Goal: Information Seeking & Learning: Learn about a topic

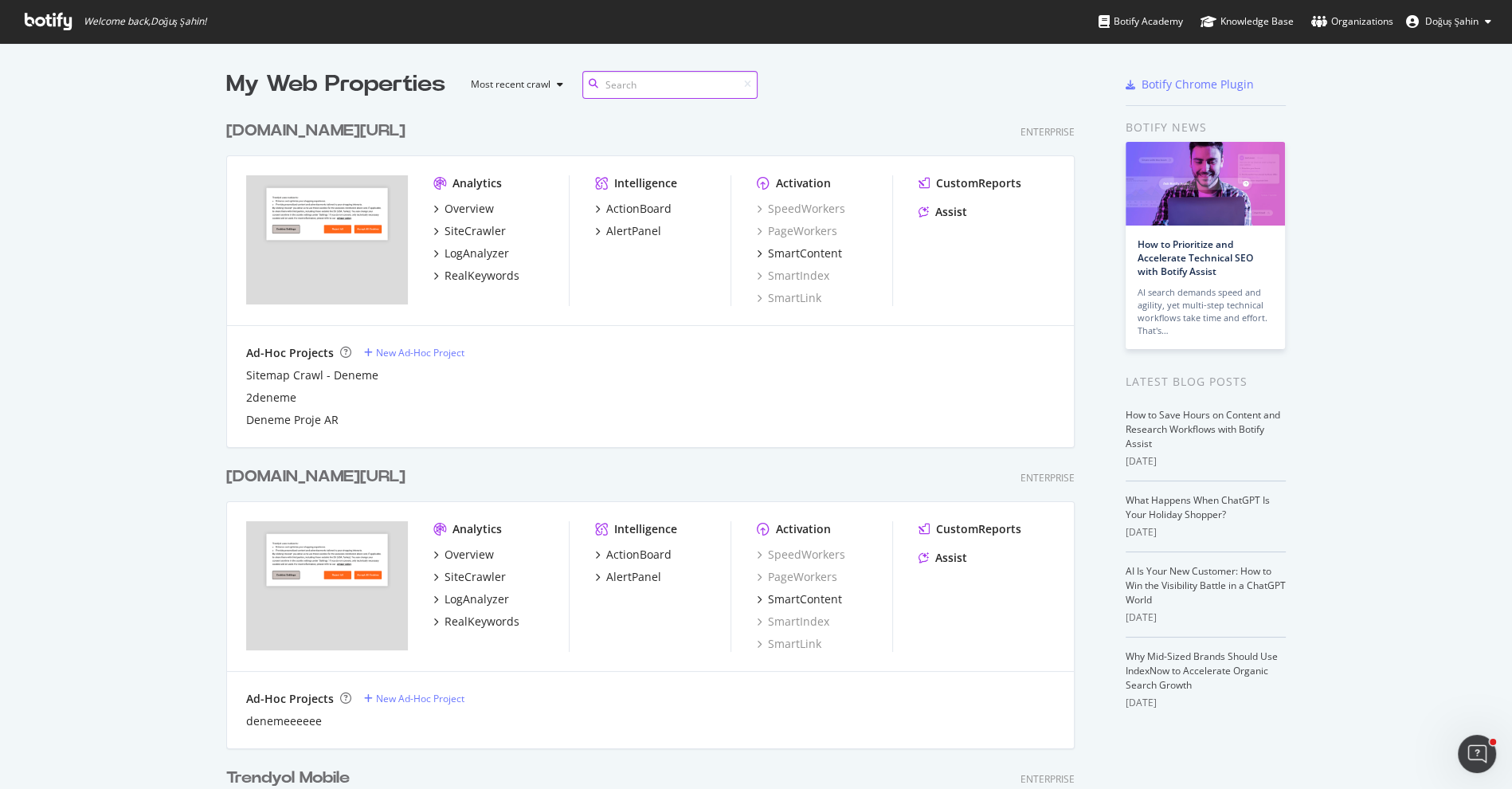
scroll to position [77, 0]
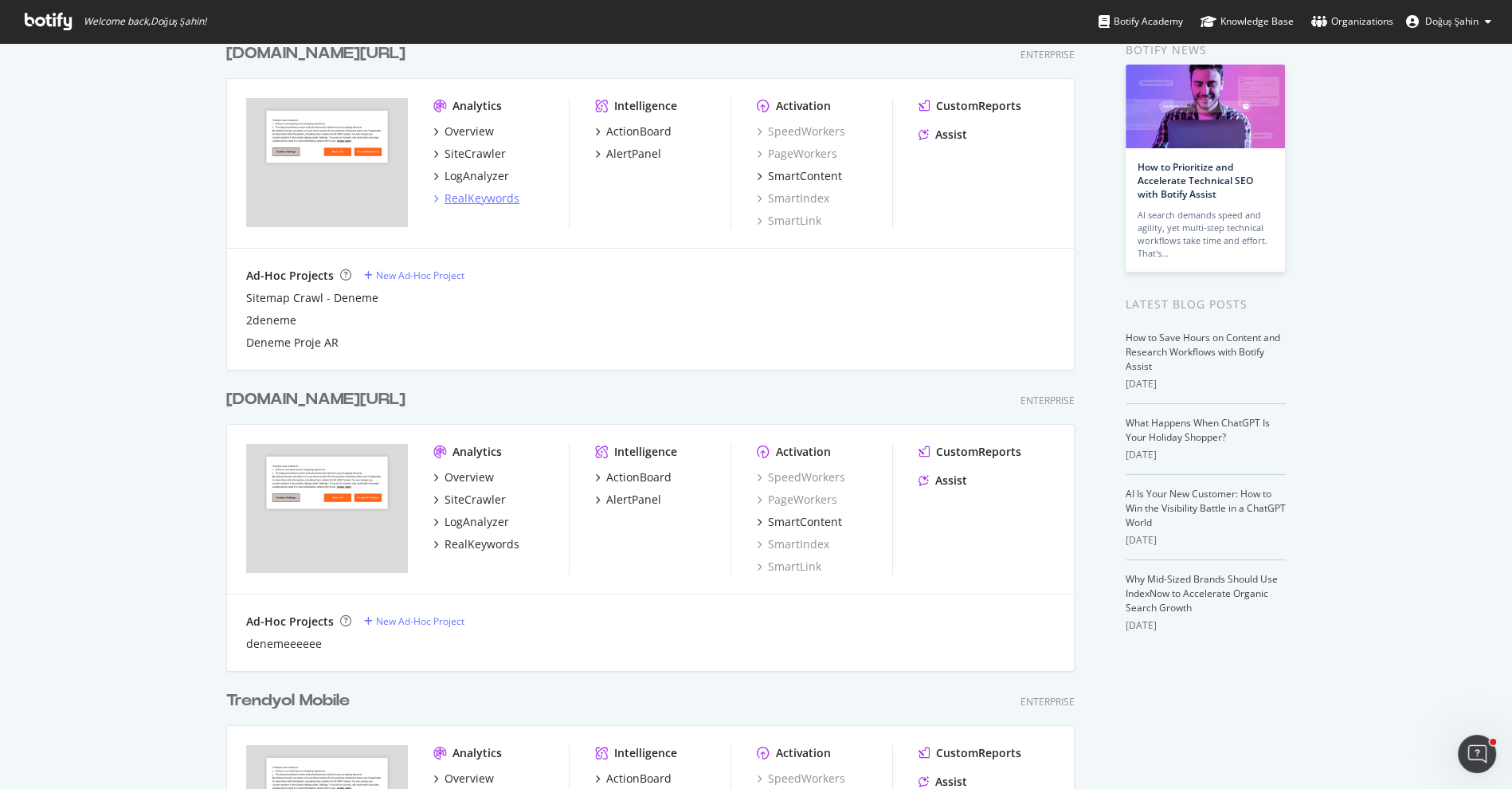
click at [501, 199] on div "RealKeywords" at bounding box center [481, 199] width 75 height 16
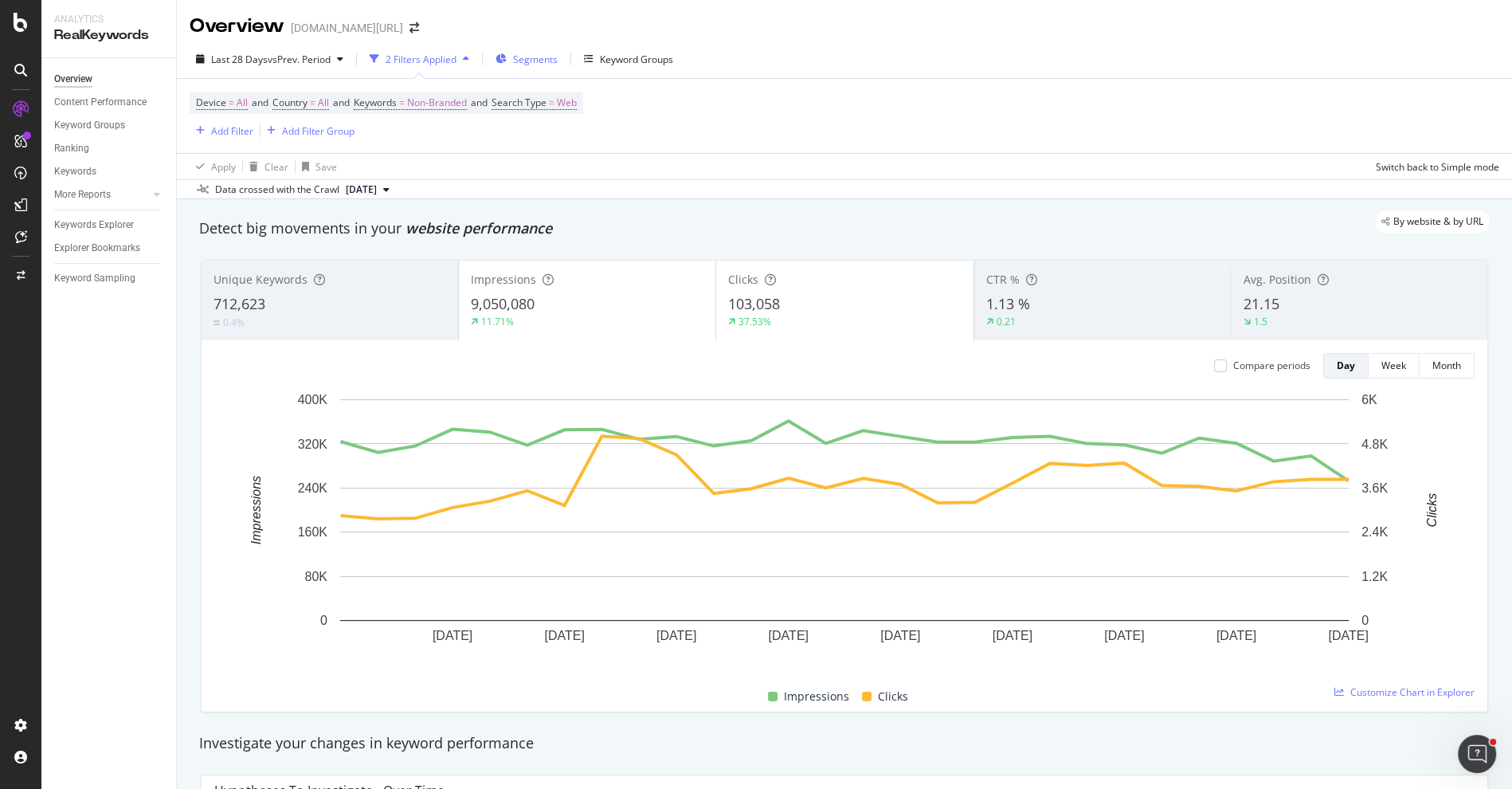
click at [544, 63] on span "Segments" at bounding box center [535, 59] width 44 height 14
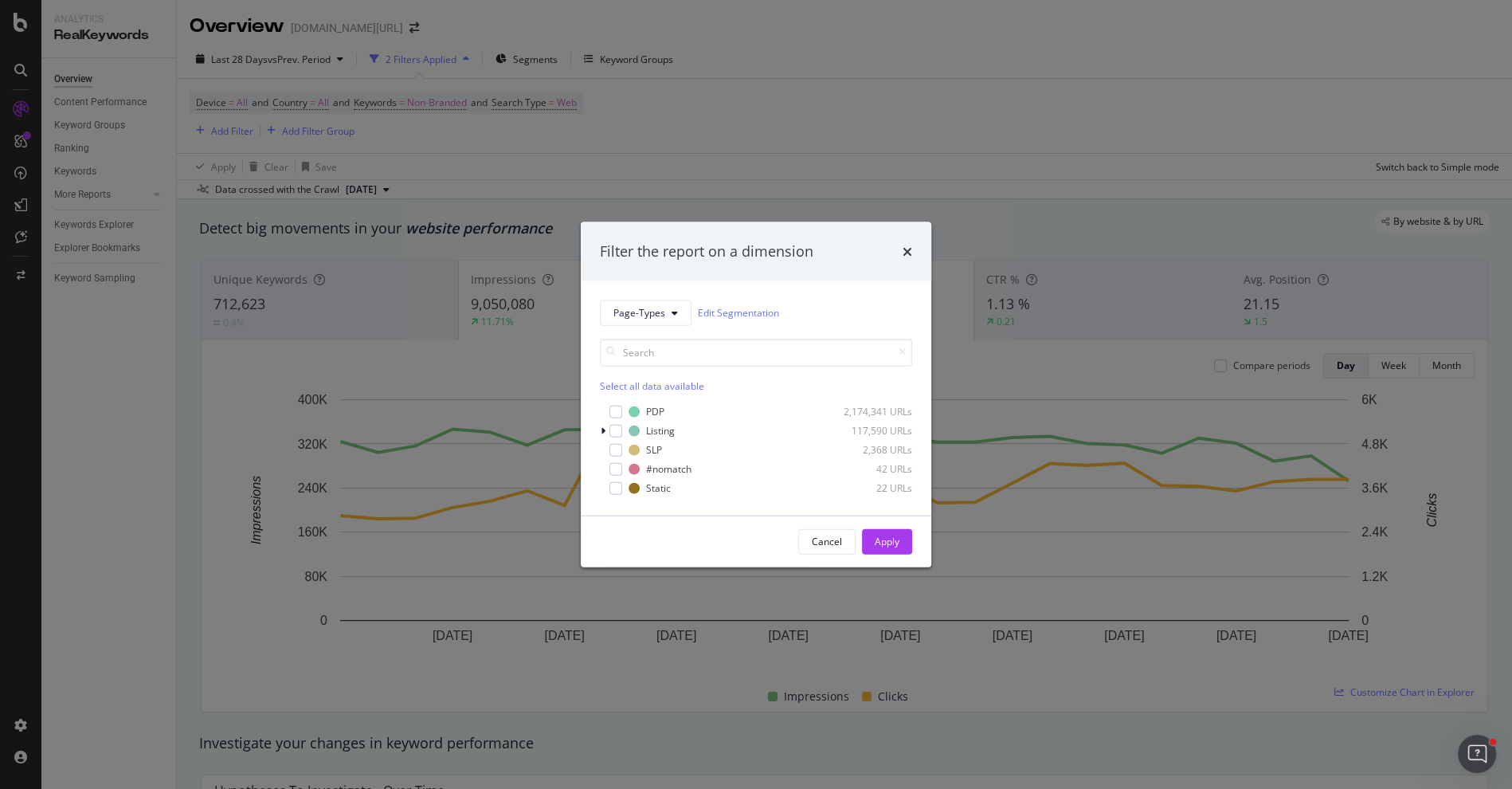
click at [562, 120] on div "Filter the report on a dimension Page-Types Edit Segmentation Select all data a…" at bounding box center [756, 394] width 1512 height 789
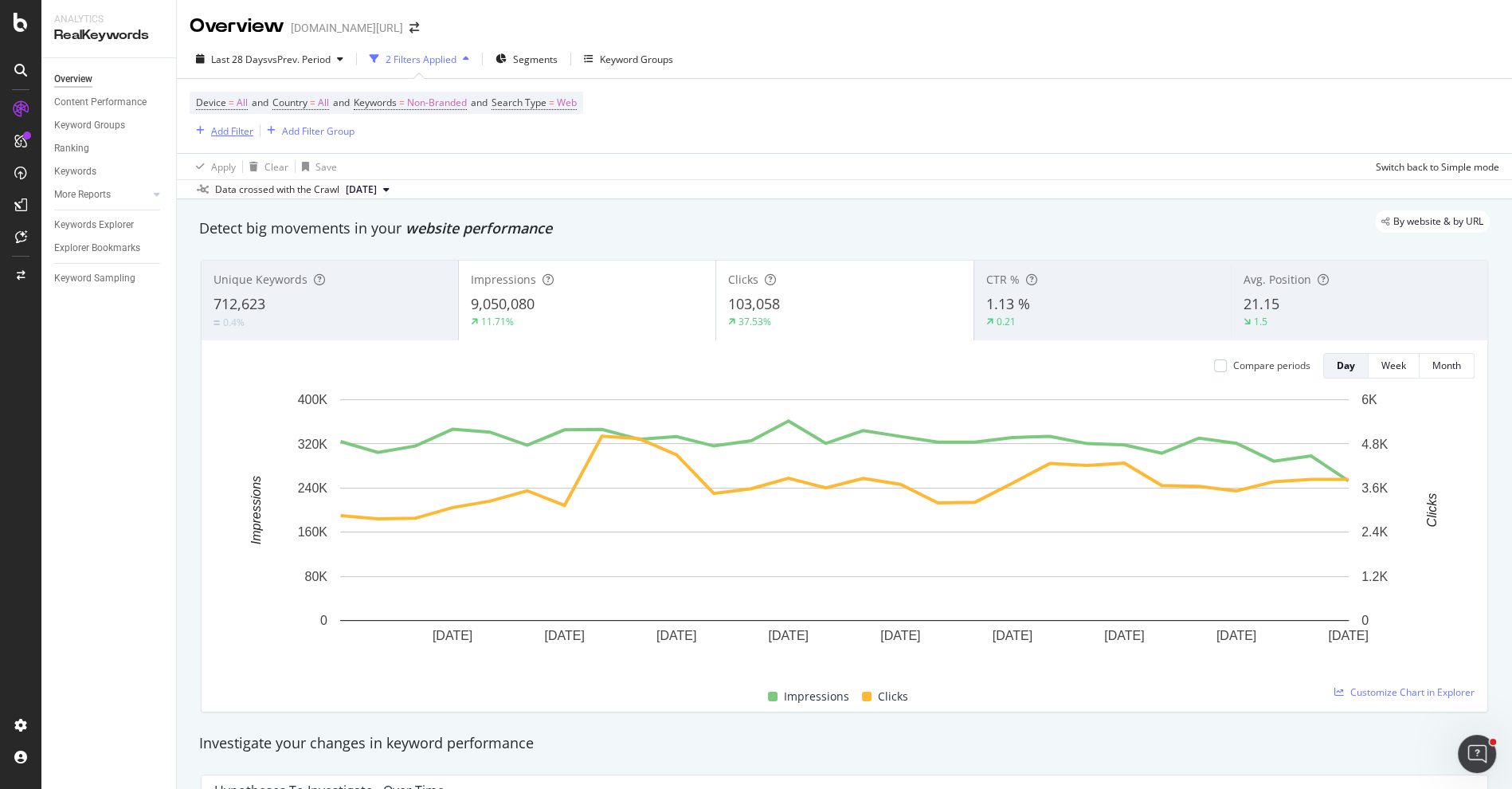
click at [233, 132] on div "Add Filter" at bounding box center [232, 131] width 43 height 14
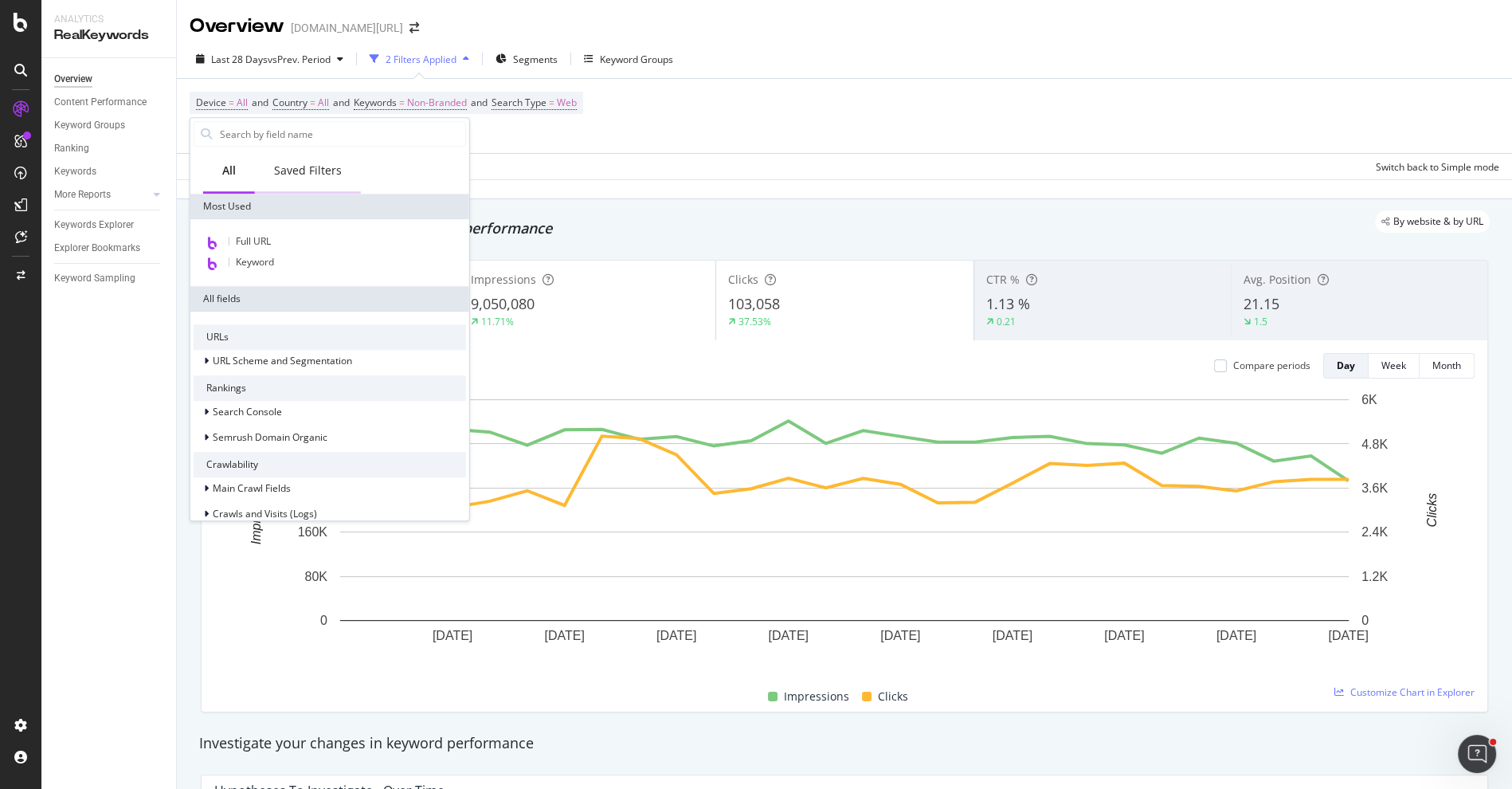
click at [307, 179] on div "Saved Filters" at bounding box center [307, 171] width 106 height 44
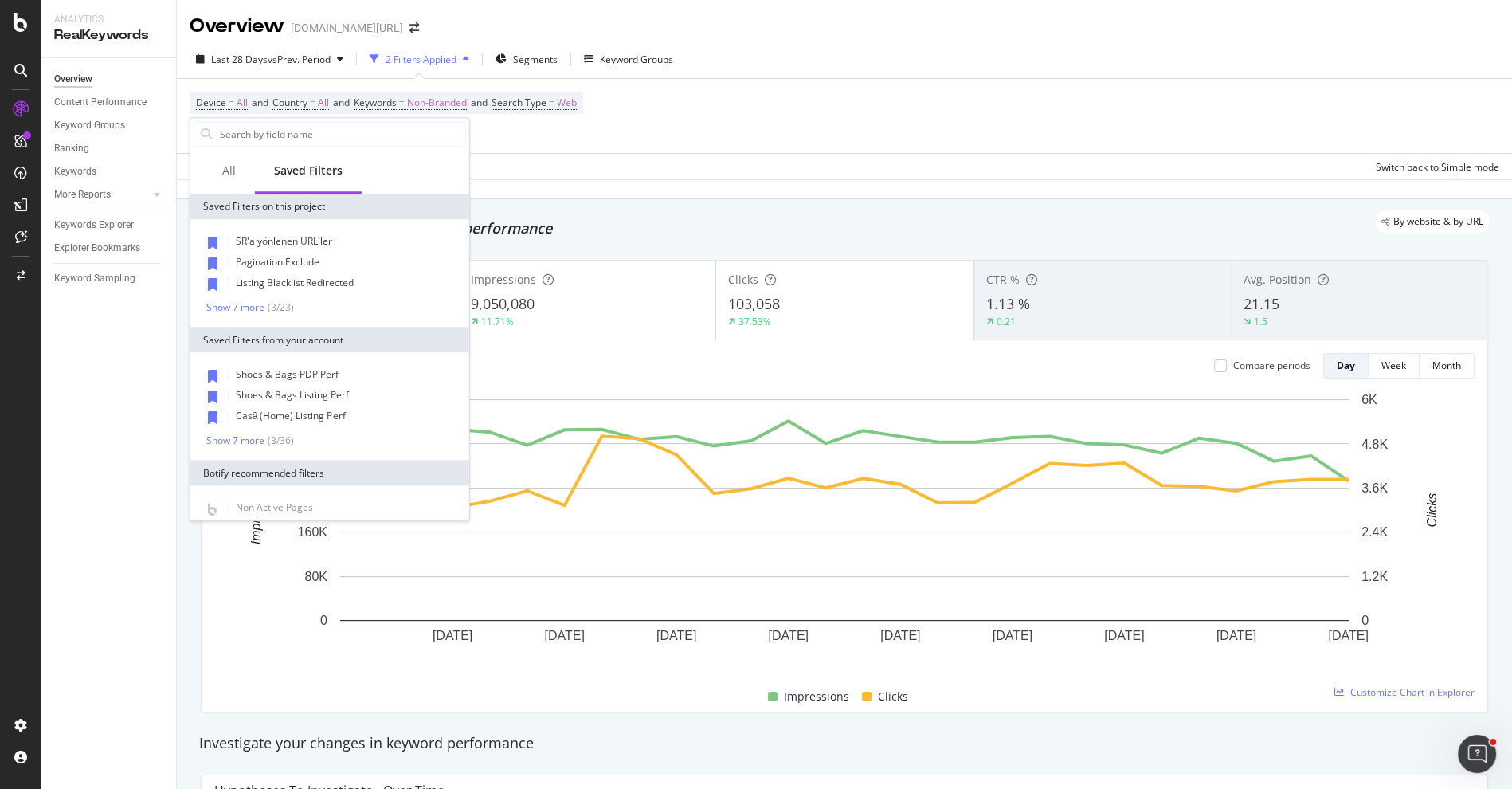
click at [257, 315] on div "SR'a yönlenen URL'ler Pagination Exclude Listing Blacklist Redirected Show 7 mo…" at bounding box center [330, 273] width 279 height 108
click at [254, 310] on div "Show 7 more" at bounding box center [236, 307] width 58 height 11
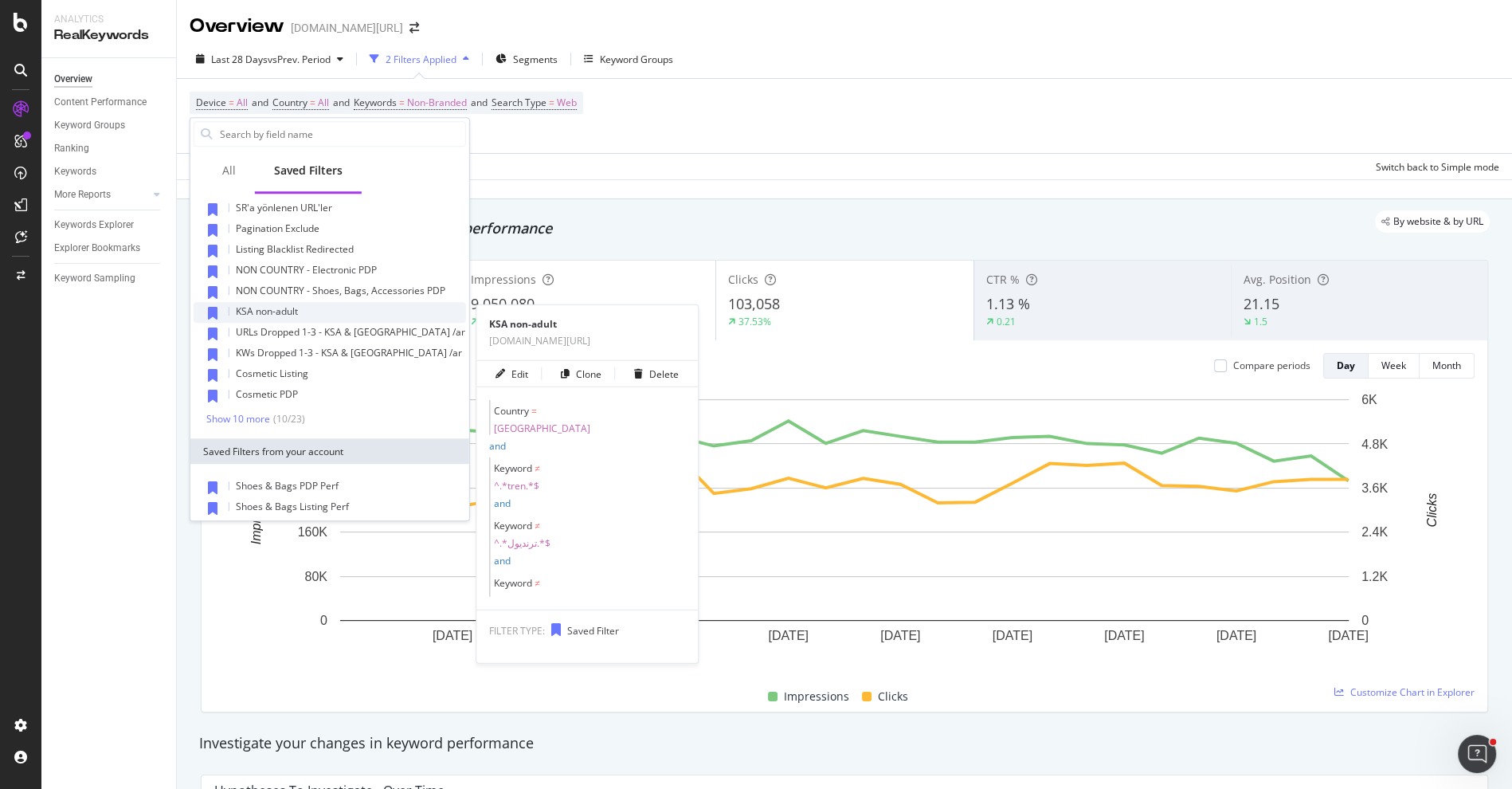
scroll to position [32, 0]
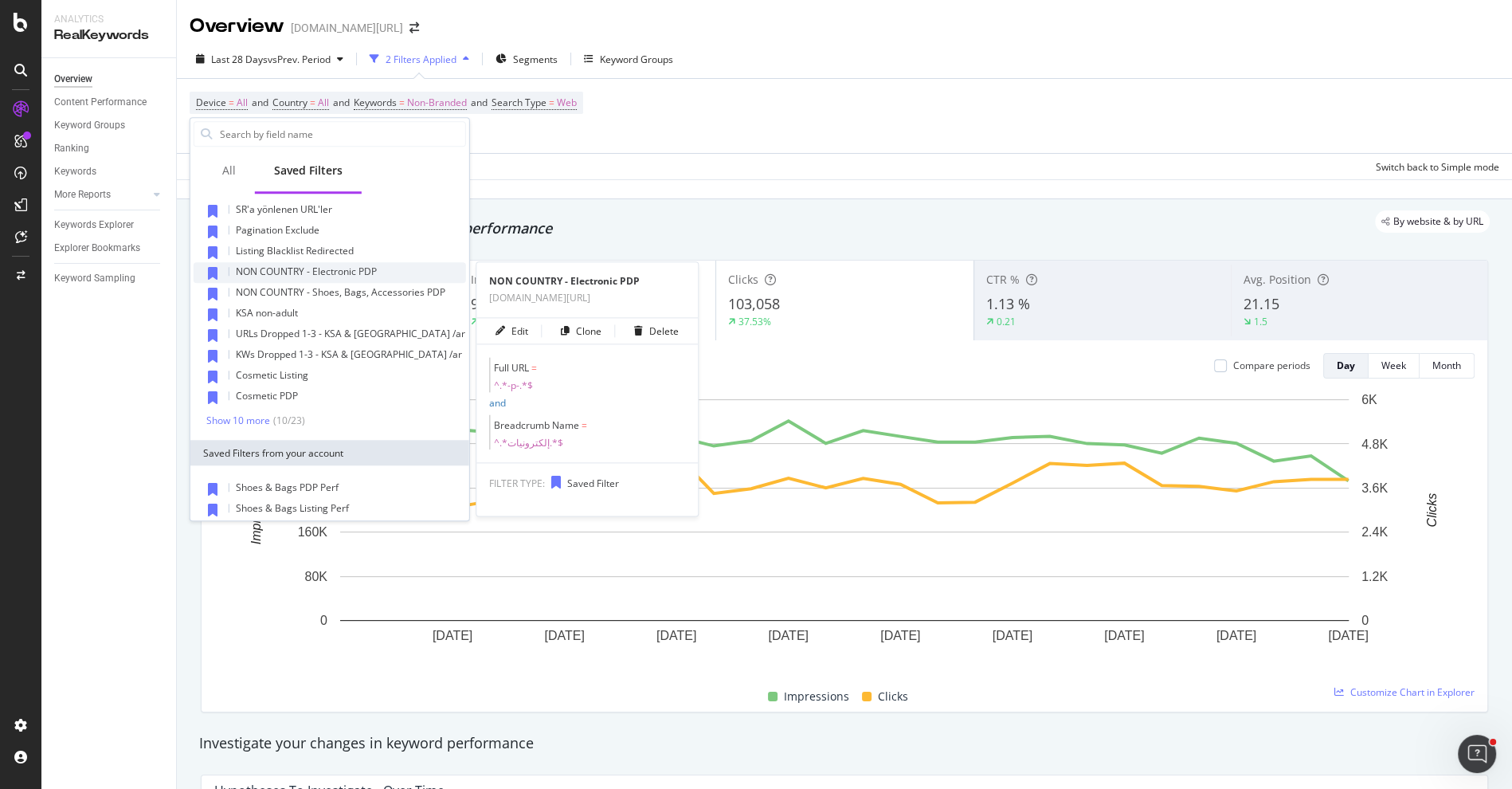
click at [359, 274] on span "NON COUNTRY - Electronic PDP" at bounding box center [306, 271] width 141 height 14
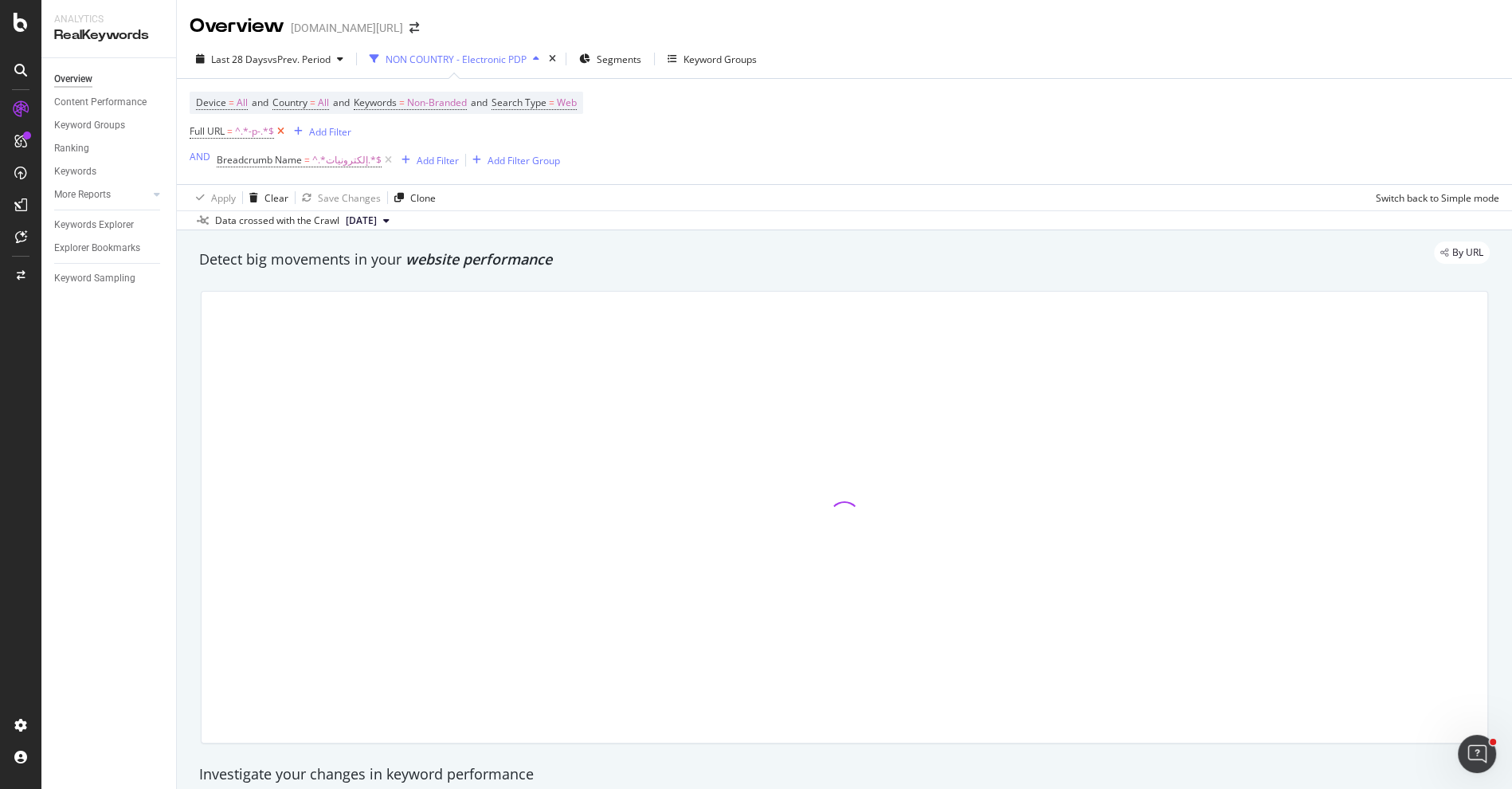
click at [280, 132] on icon at bounding box center [280, 132] width 14 height 16
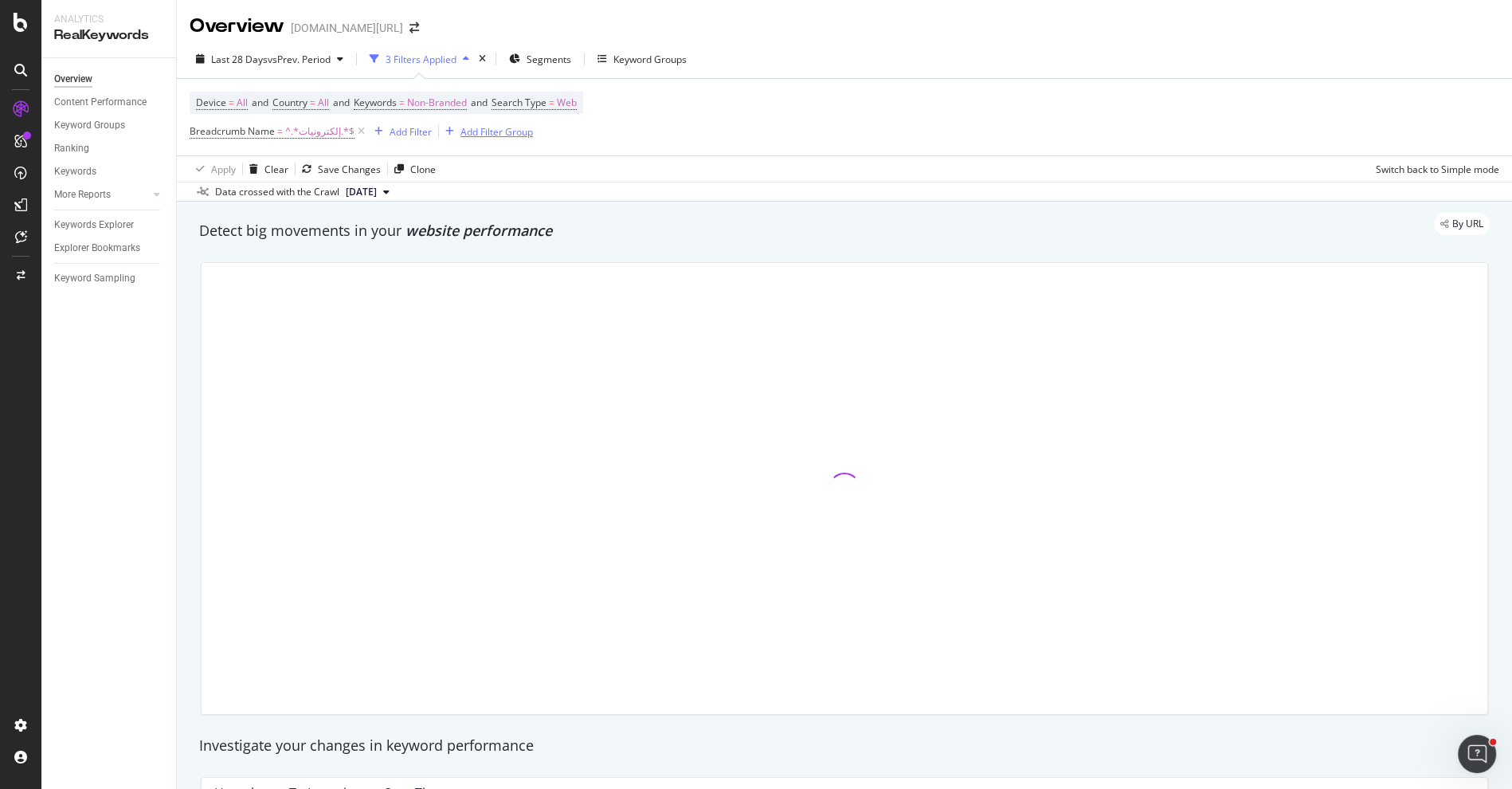
click at [466, 132] on div "Add Filter Group" at bounding box center [497, 132] width 73 height 14
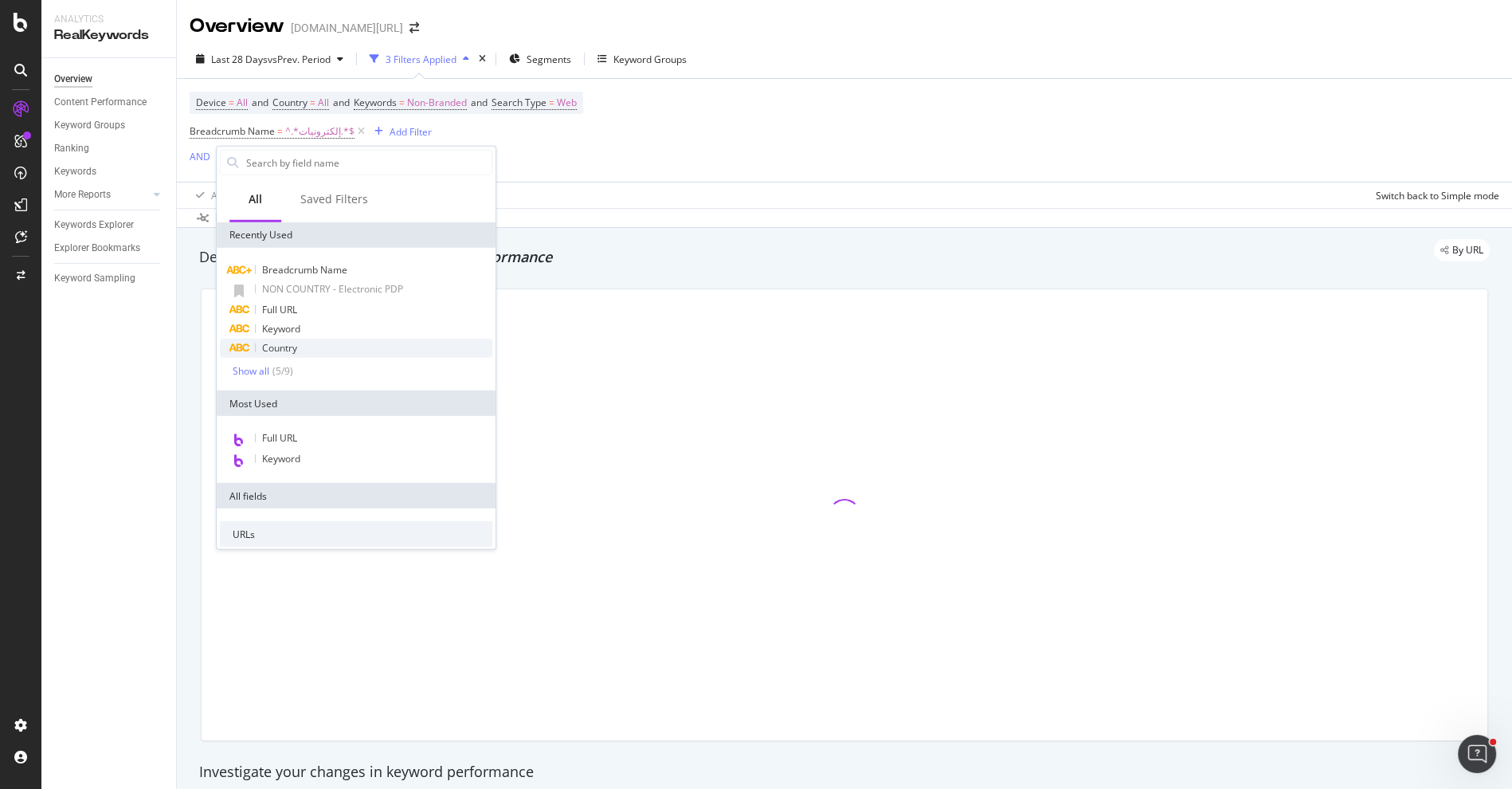
click at [322, 346] on div "Country" at bounding box center [356, 348] width 273 height 19
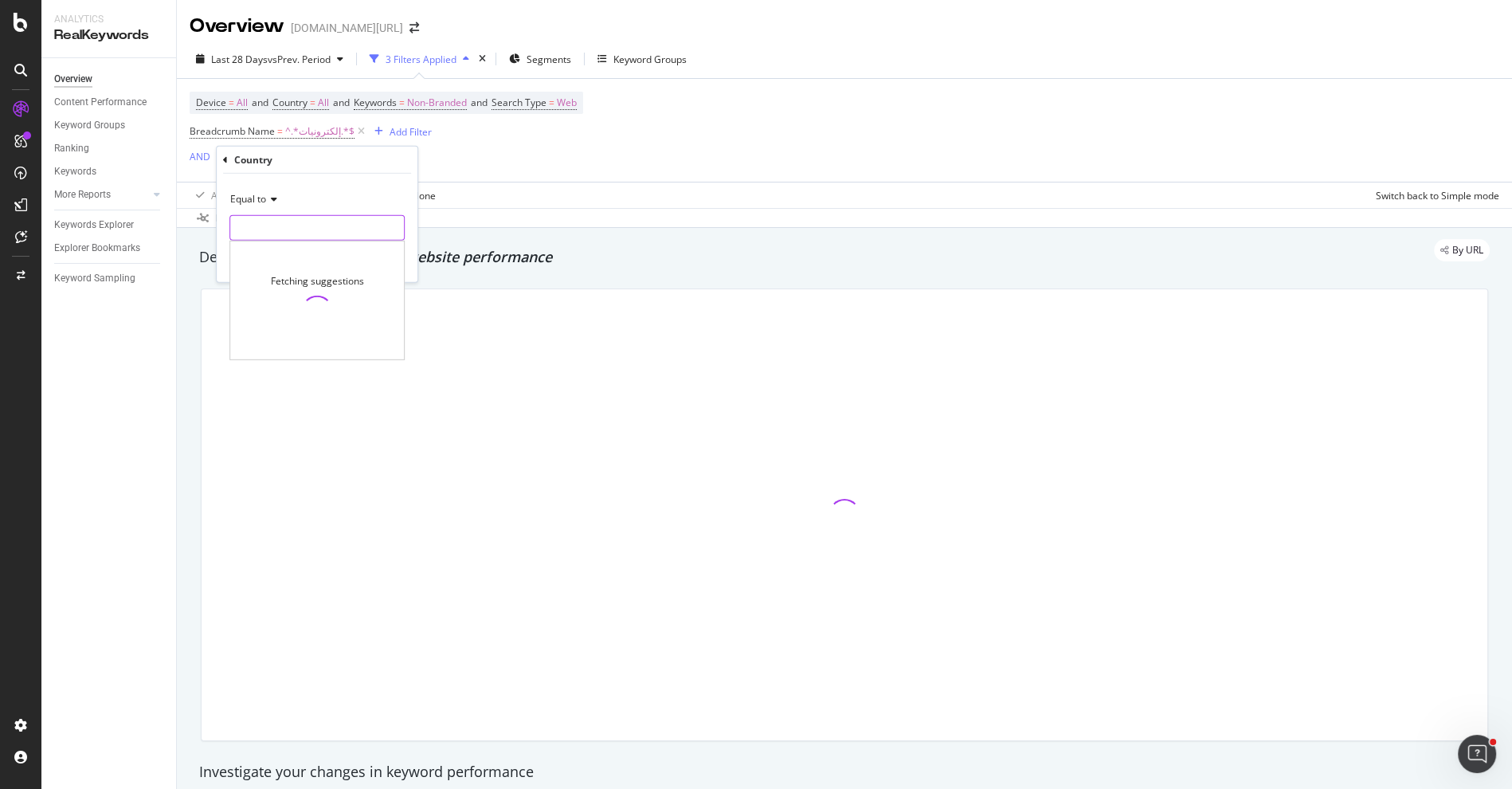
click at [276, 234] on input "text" at bounding box center [317, 228] width 174 height 25
type input "sau"
click at [295, 234] on input "sau" at bounding box center [305, 228] width 150 height 25
type input "[GEOGRAPHIC_DATA]"
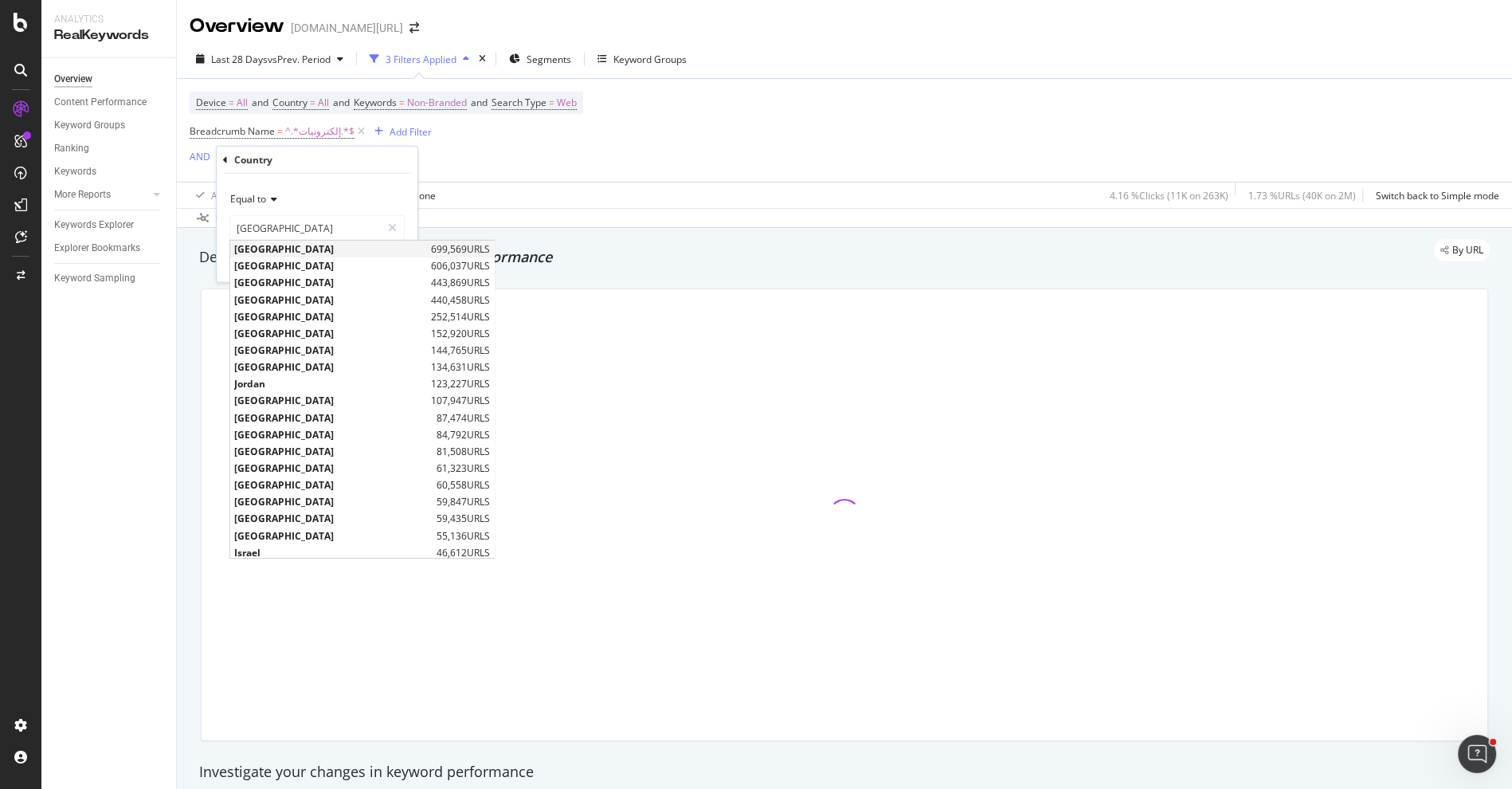
click at [300, 250] on span "[GEOGRAPHIC_DATA]" at bounding box center [330, 248] width 193 height 14
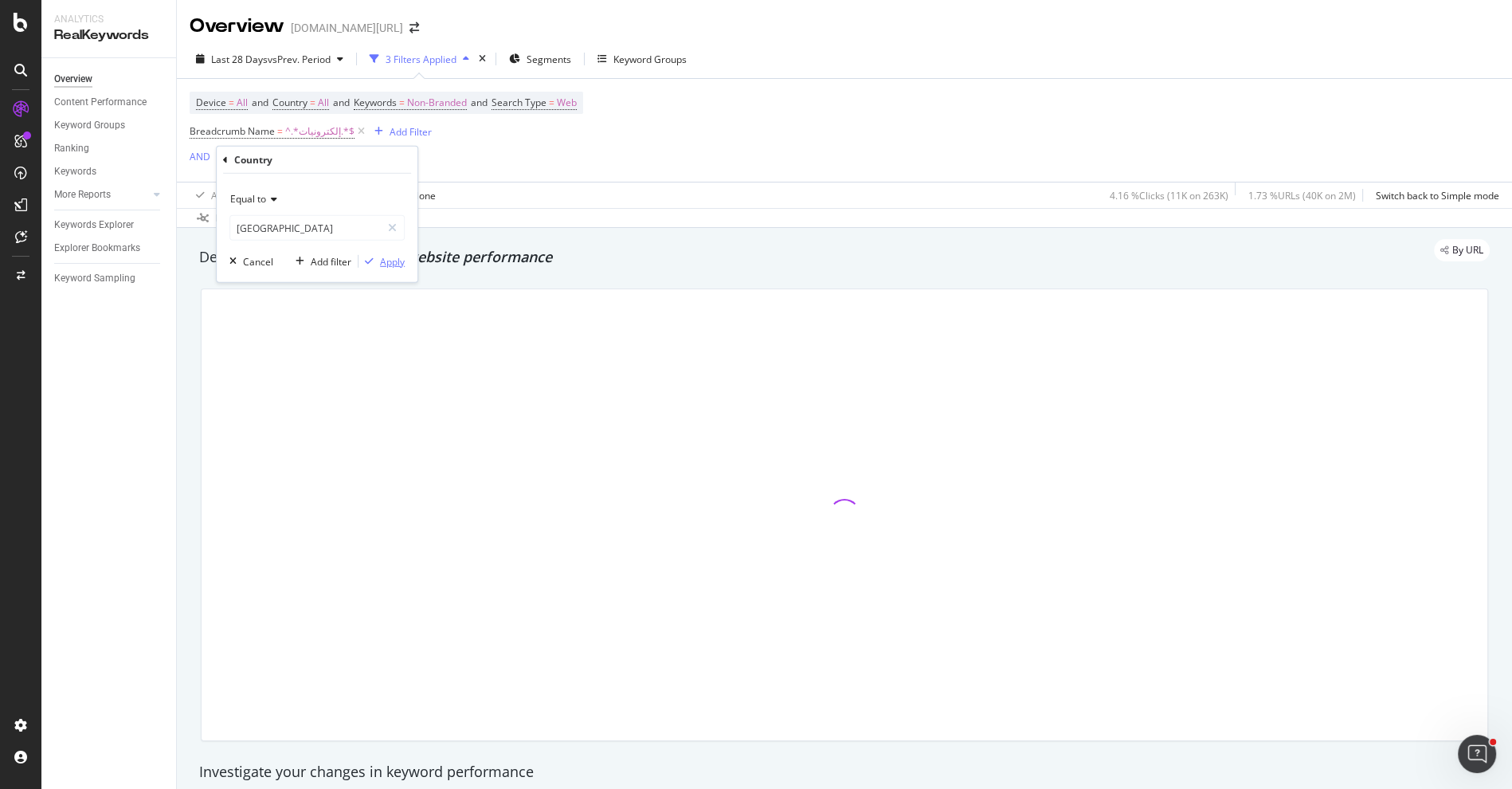
click at [391, 255] on div "Apply" at bounding box center [392, 260] width 24 height 14
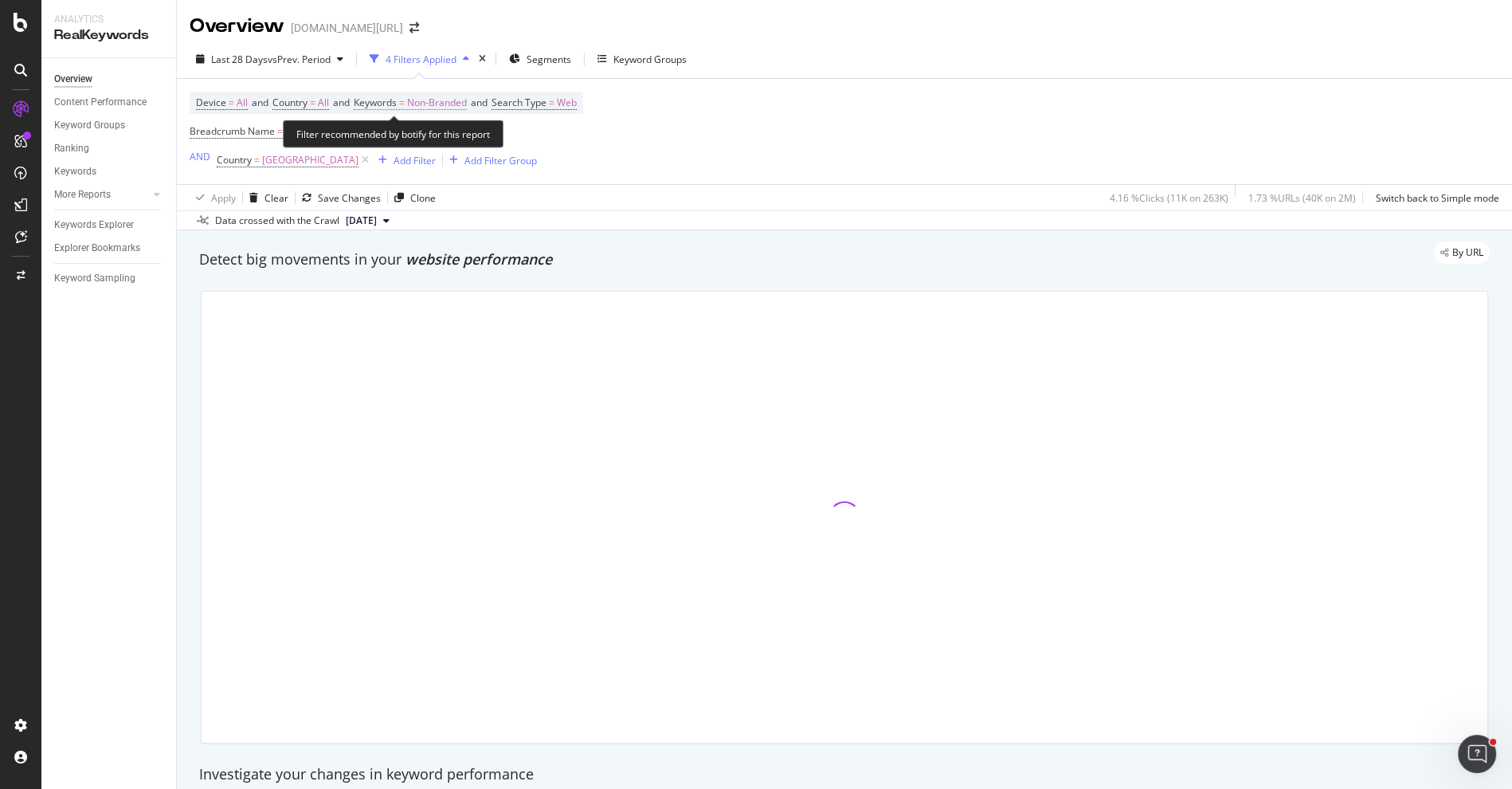
click at [445, 103] on span "Non-Branded" at bounding box center [437, 102] width 60 height 23
click at [453, 132] on div "Non-Branded" at bounding box center [420, 140] width 85 height 24
click at [441, 133] on span "Non-Branded" at bounding box center [410, 139] width 66 height 14
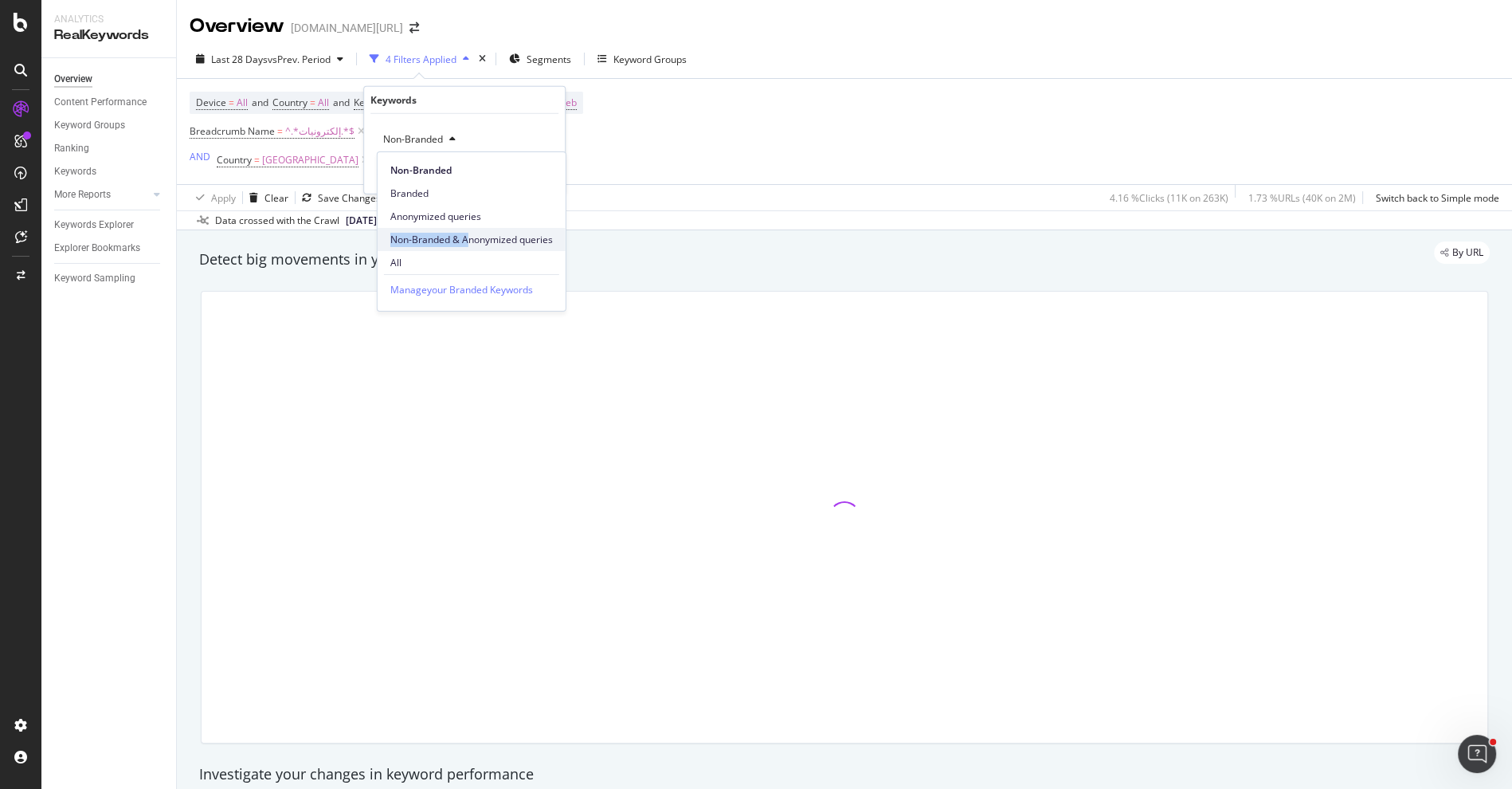
click at [466, 233] on span "Non-Branded & Anonymized queries" at bounding box center [471, 240] width 162 height 15
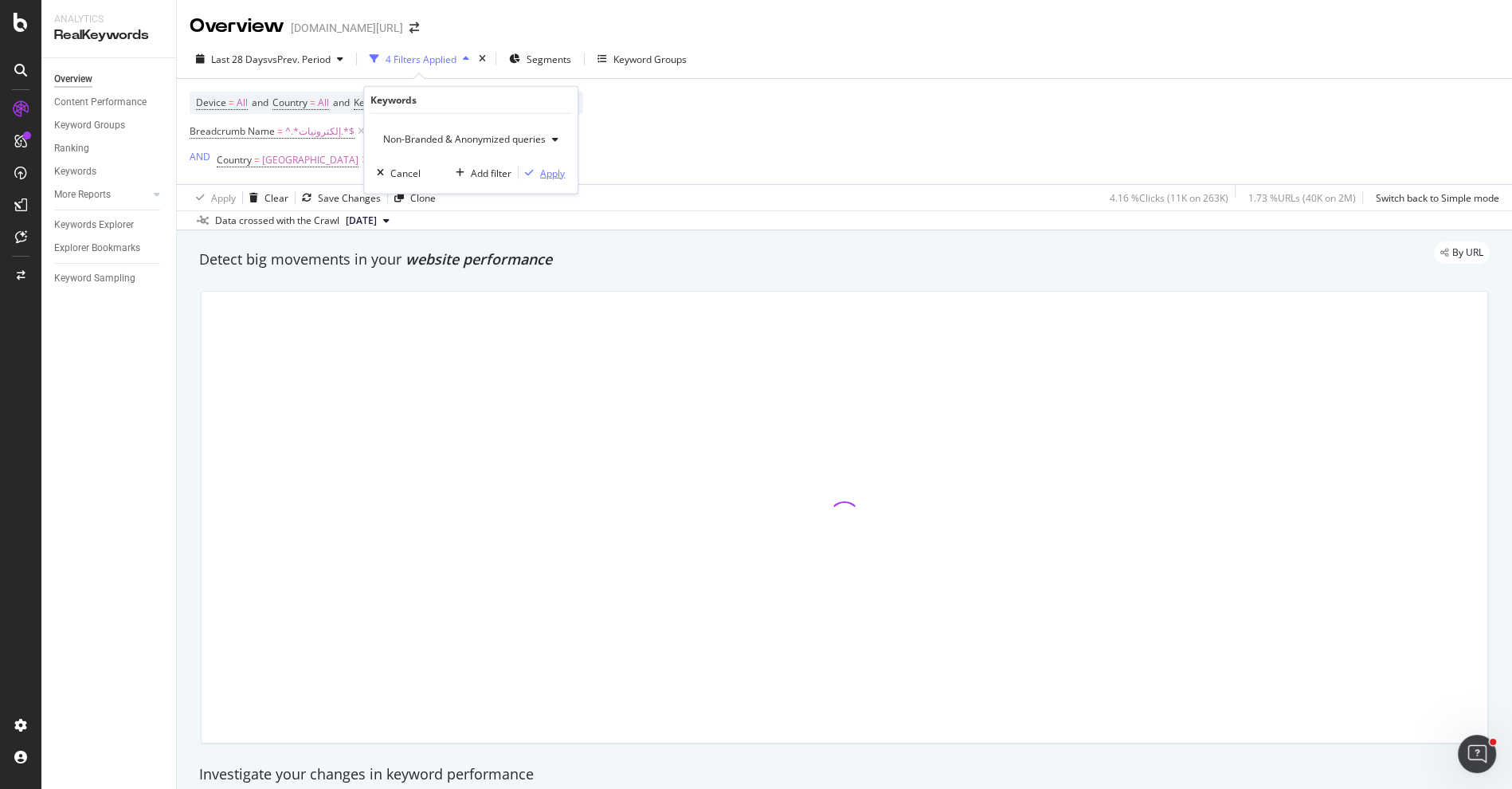
click at [544, 170] on div "Apply" at bounding box center [552, 172] width 24 height 14
click at [596, 249] on div "By URL" at bounding box center [837, 252] width 1307 height 23
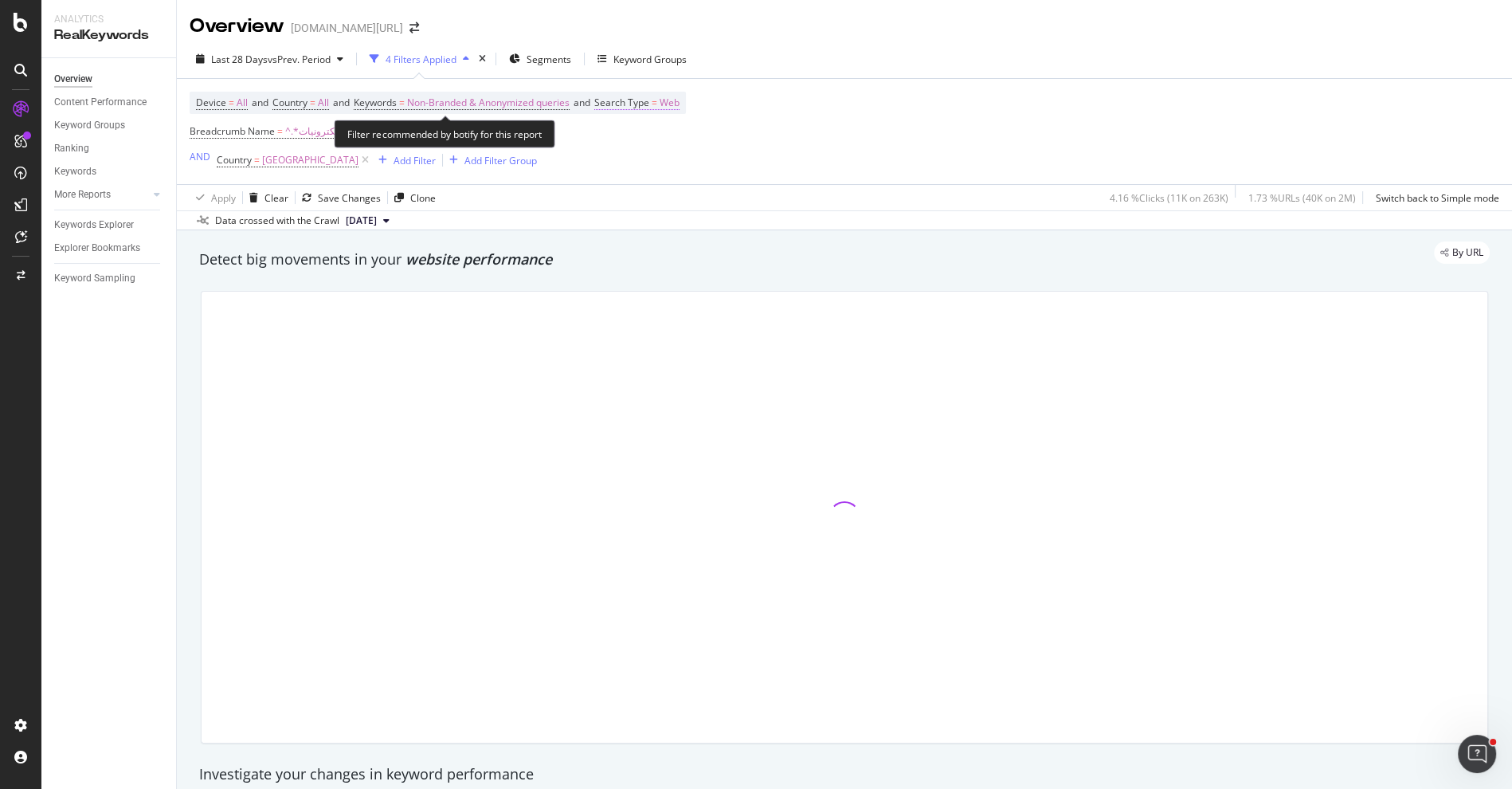
click at [680, 101] on span "Web" at bounding box center [670, 102] width 20 height 23
click at [1012, 132] on div "Device = All and Country = All and Keywords = Non-Branded & Anonymized queries …" at bounding box center [844, 132] width 1310 height 105
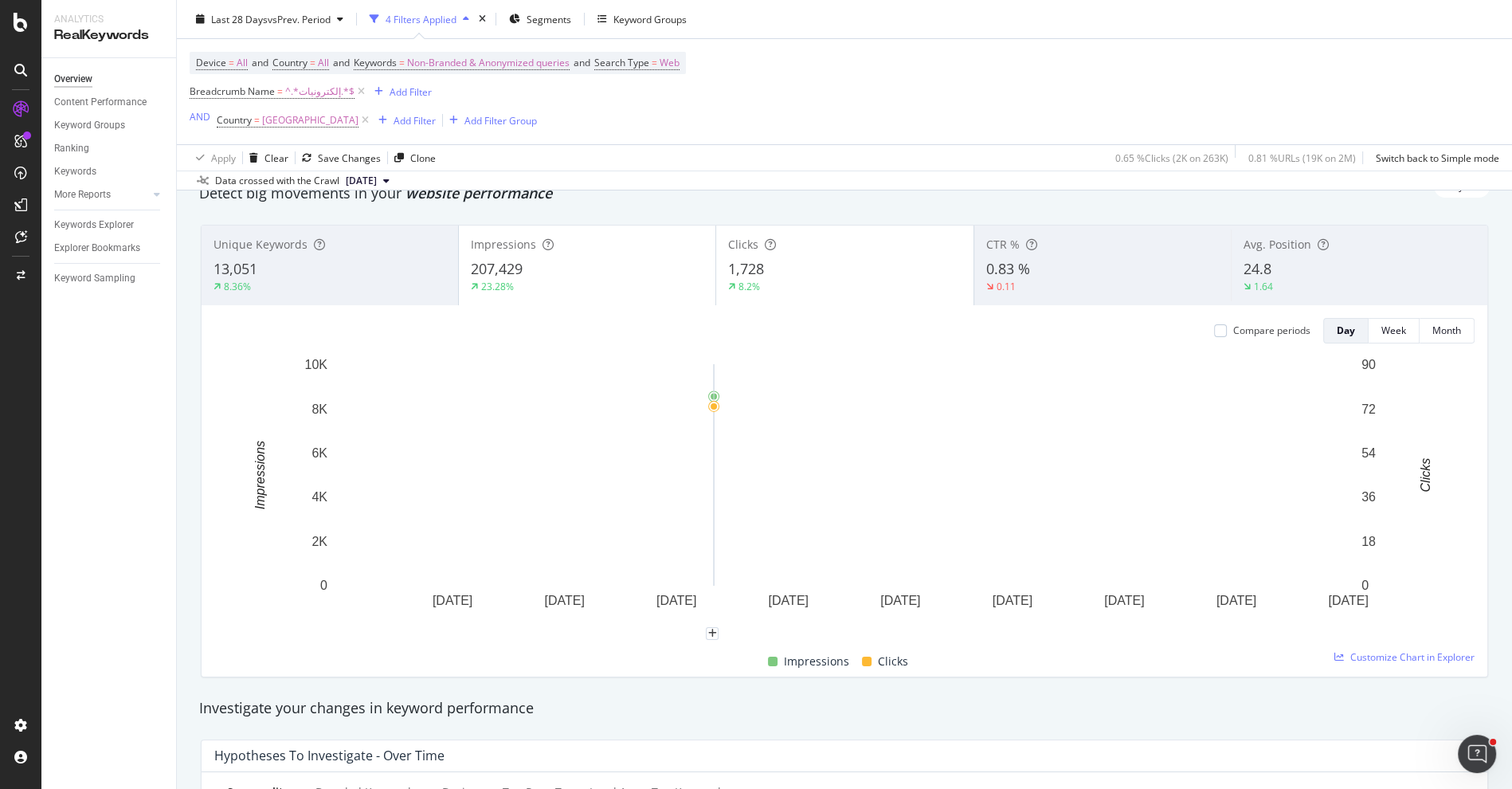
scroll to position [50, 0]
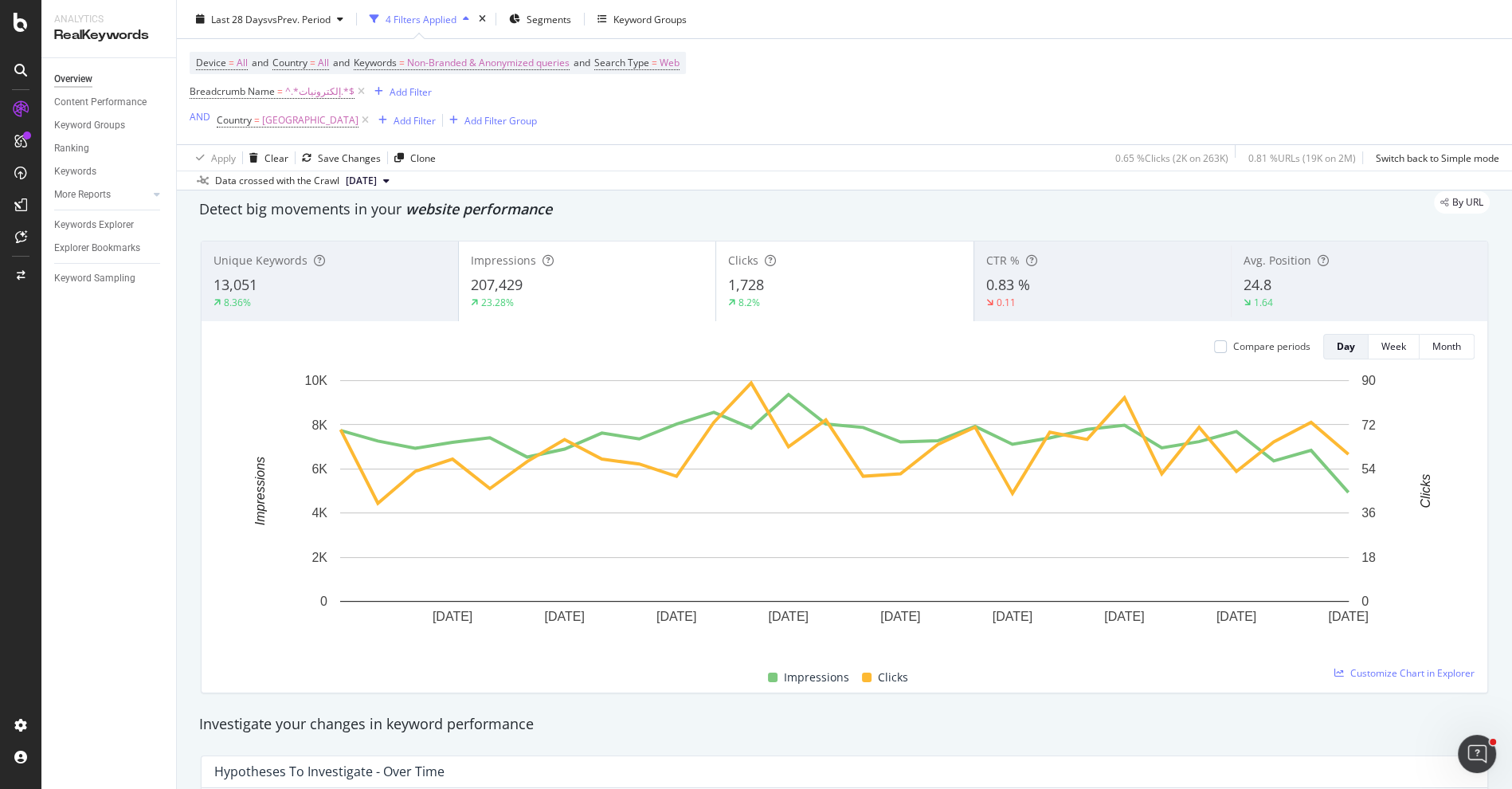
drag, startPoint x: 350, startPoint y: 91, endPoint x: 395, endPoint y: 162, distance: 84.1
click at [354, 91] on icon at bounding box center [361, 92] width 14 height 16
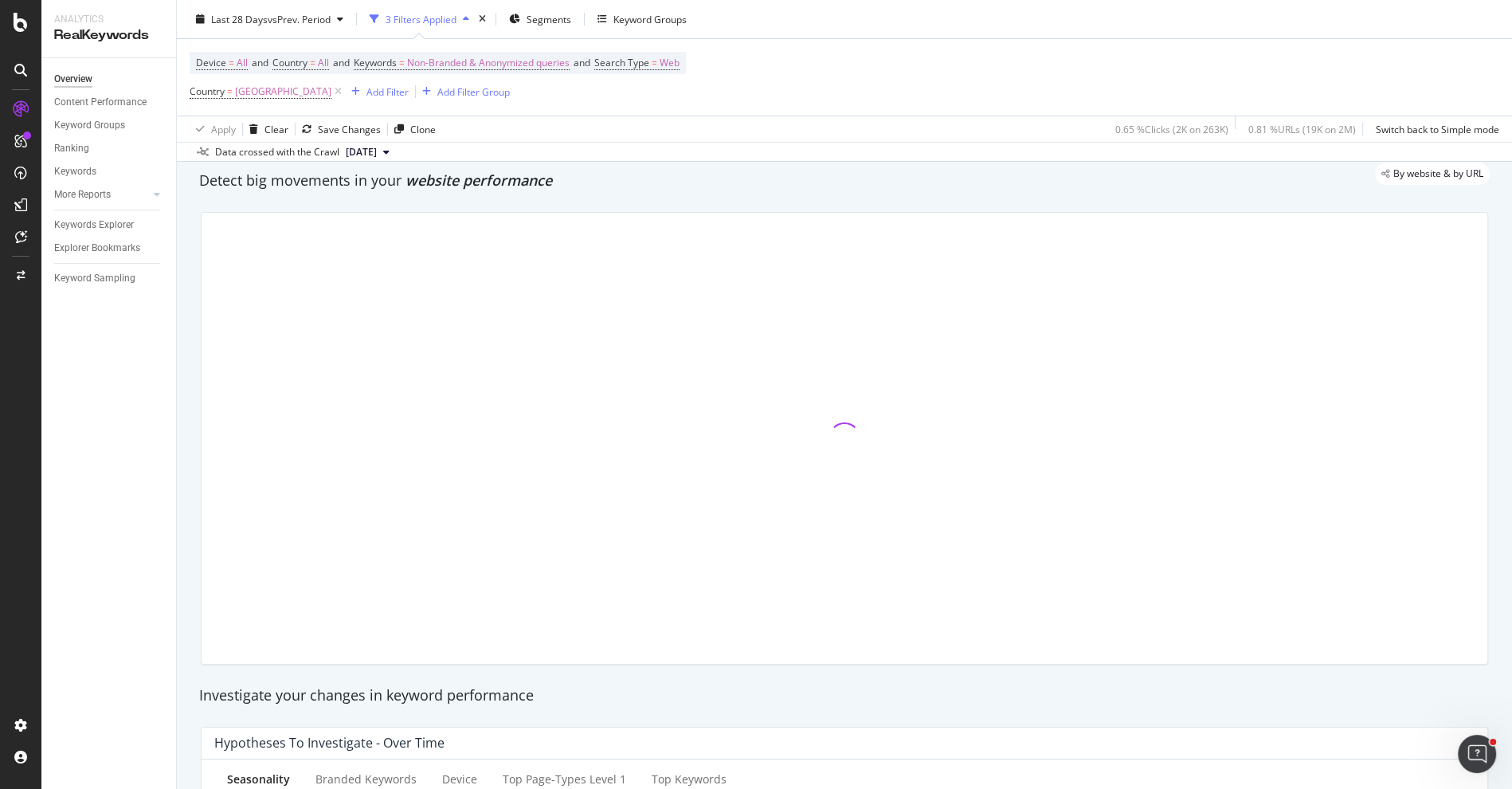
scroll to position [22, 0]
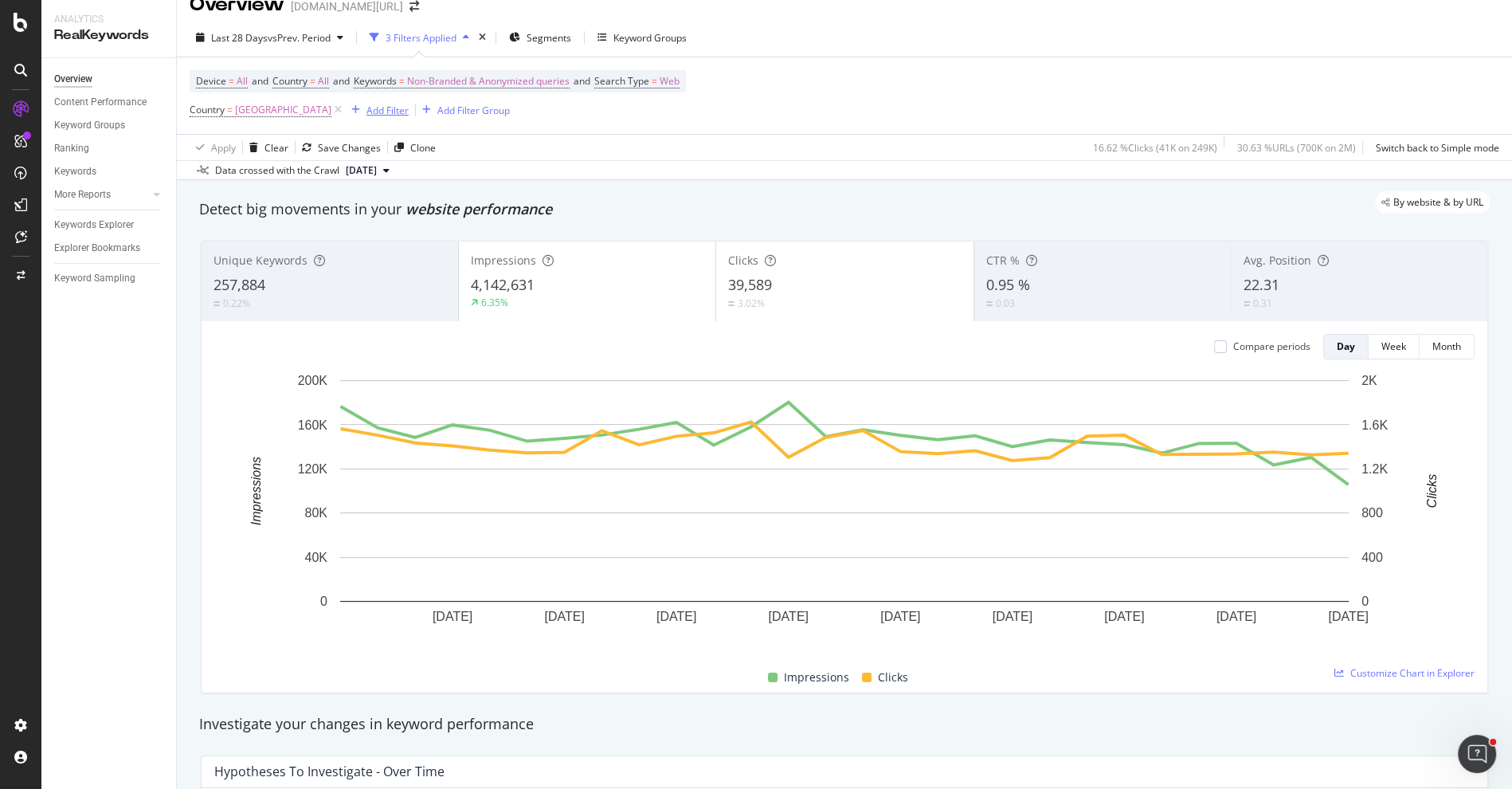
click at [366, 112] on div "Add Filter" at bounding box center [387, 110] width 43 height 14
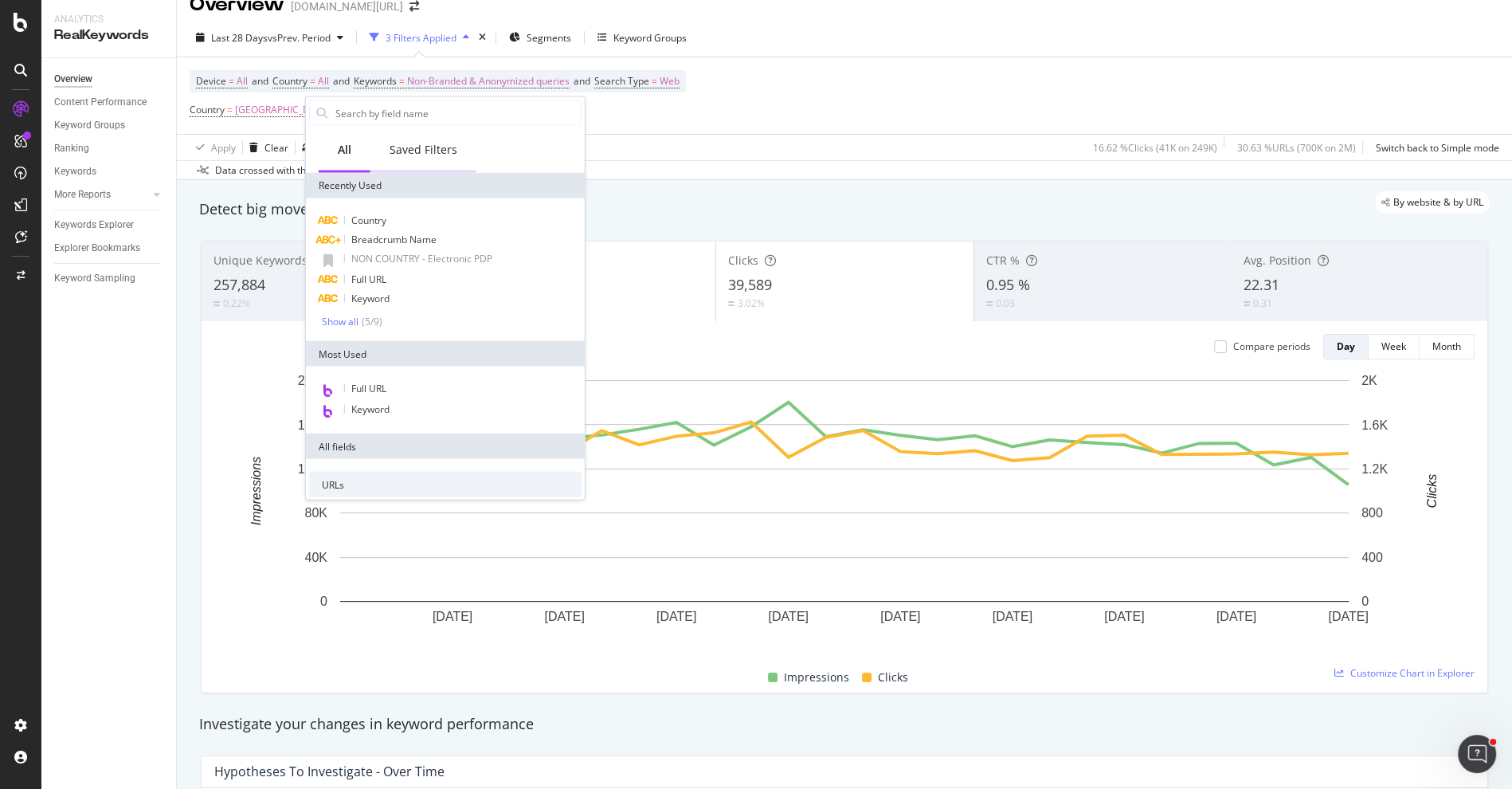
click at [392, 162] on div "Saved Filters" at bounding box center [423, 151] width 106 height 44
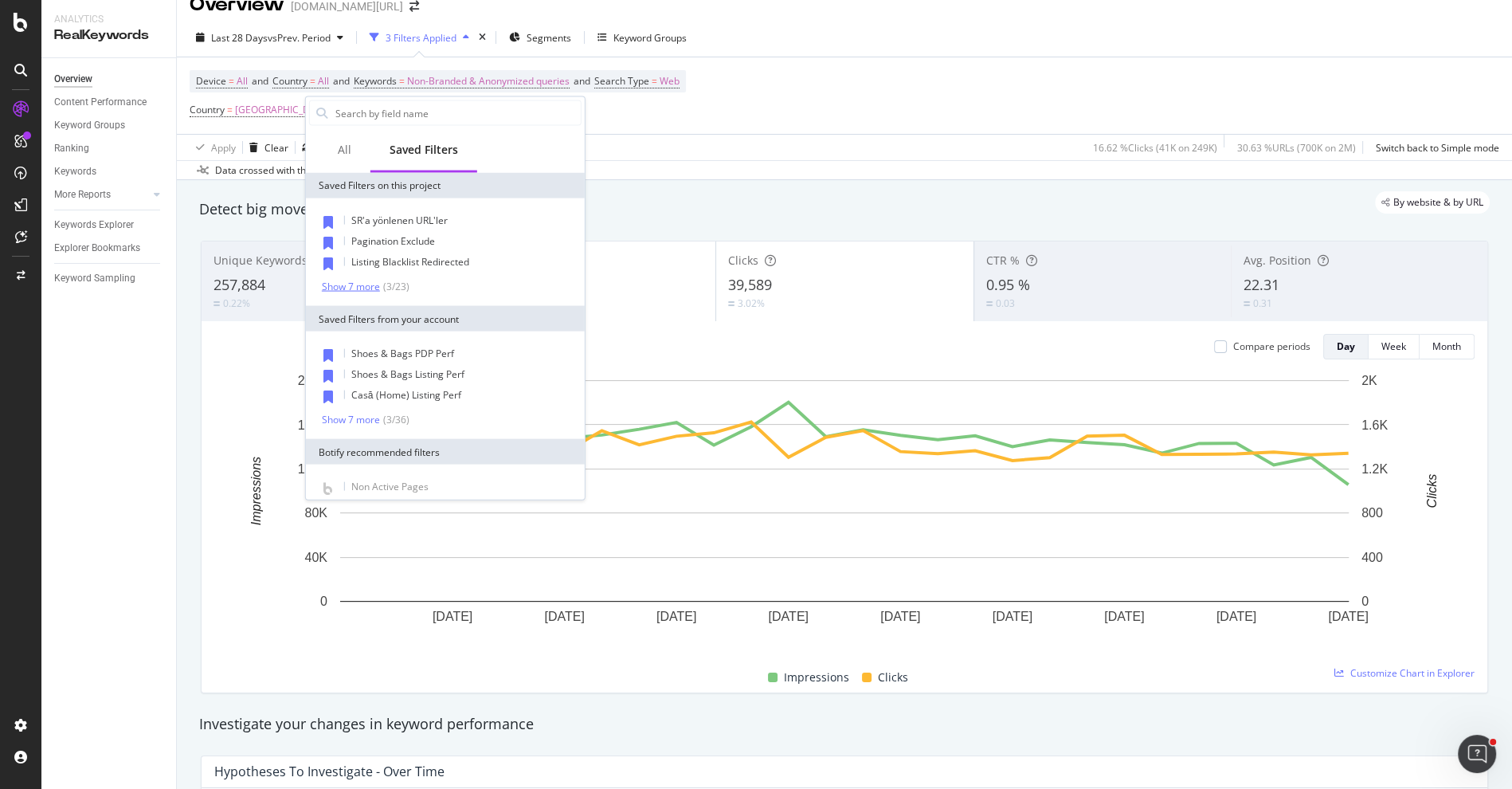
click at [373, 287] on div "Show 7 more" at bounding box center [351, 286] width 58 height 11
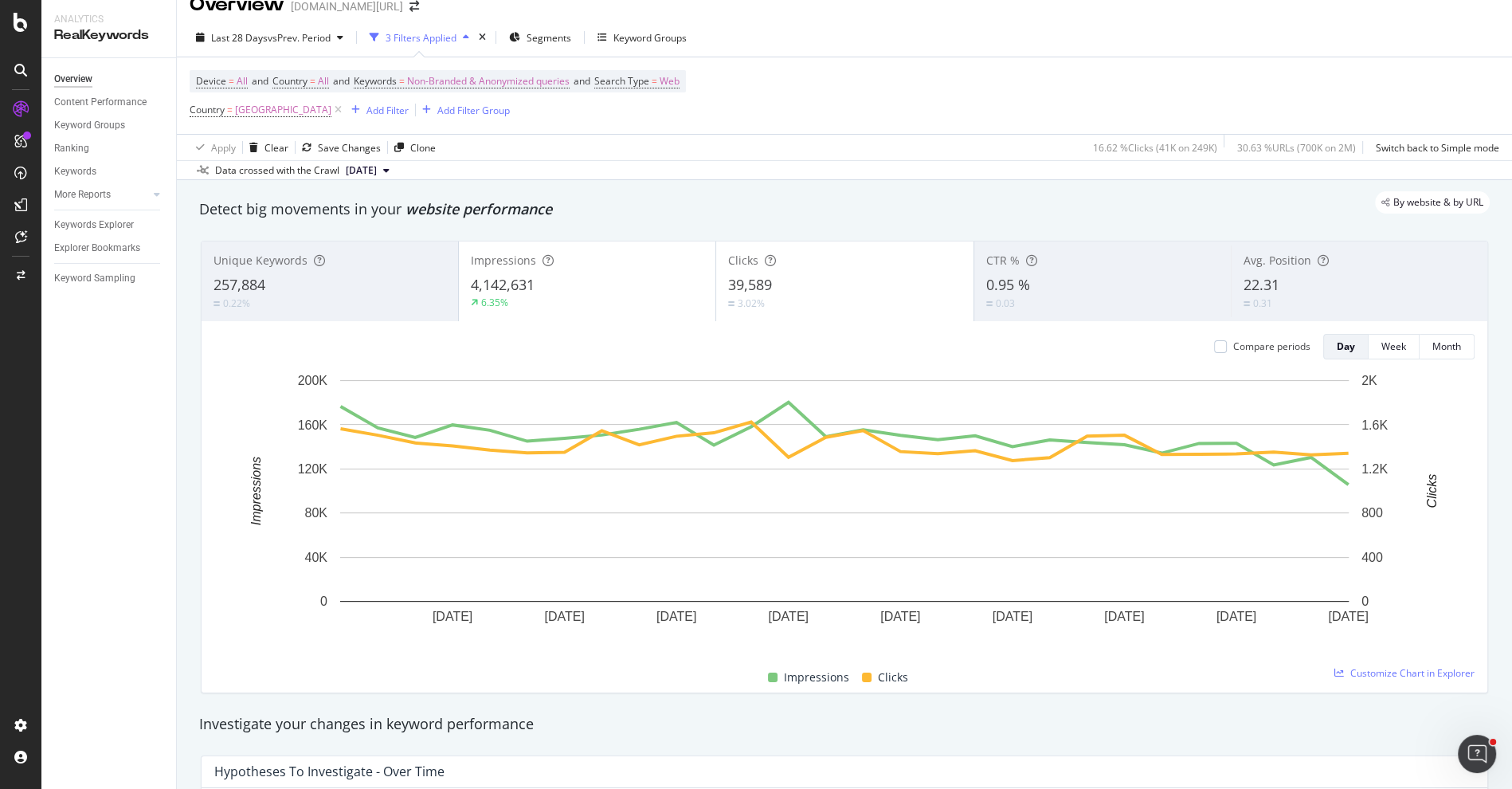
click at [332, 108] on icon at bounding box center [338, 111] width 14 height 16
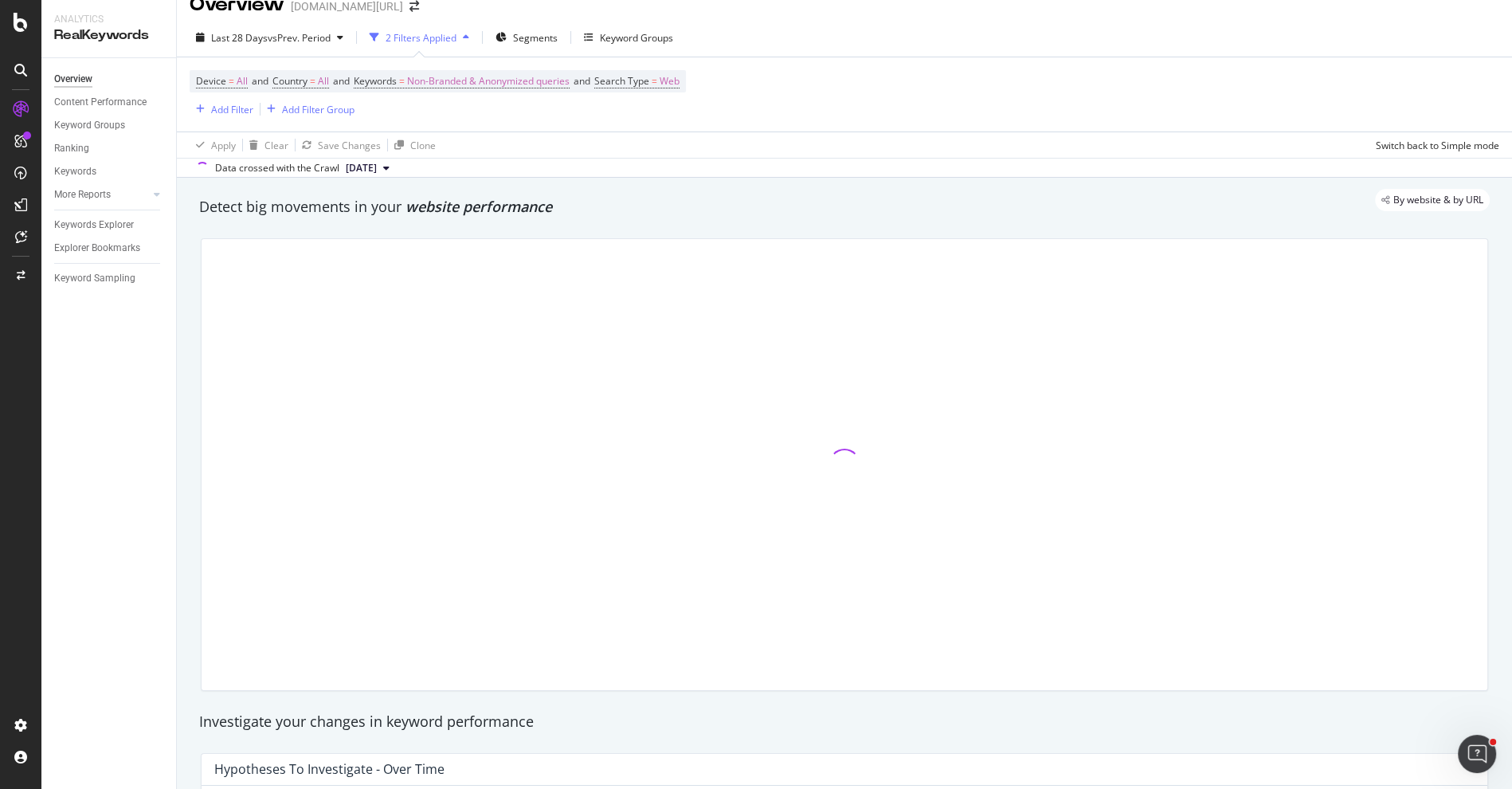
click at [248, 119] on div "Device = All and Country = All and Keywords = Non-Branded & Anonymized queries …" at bounding box center [844, 94] width 1310 height 74
click at [242, 113] on div "Add Filter" at bounding box center [232, 109] width 43 height 14
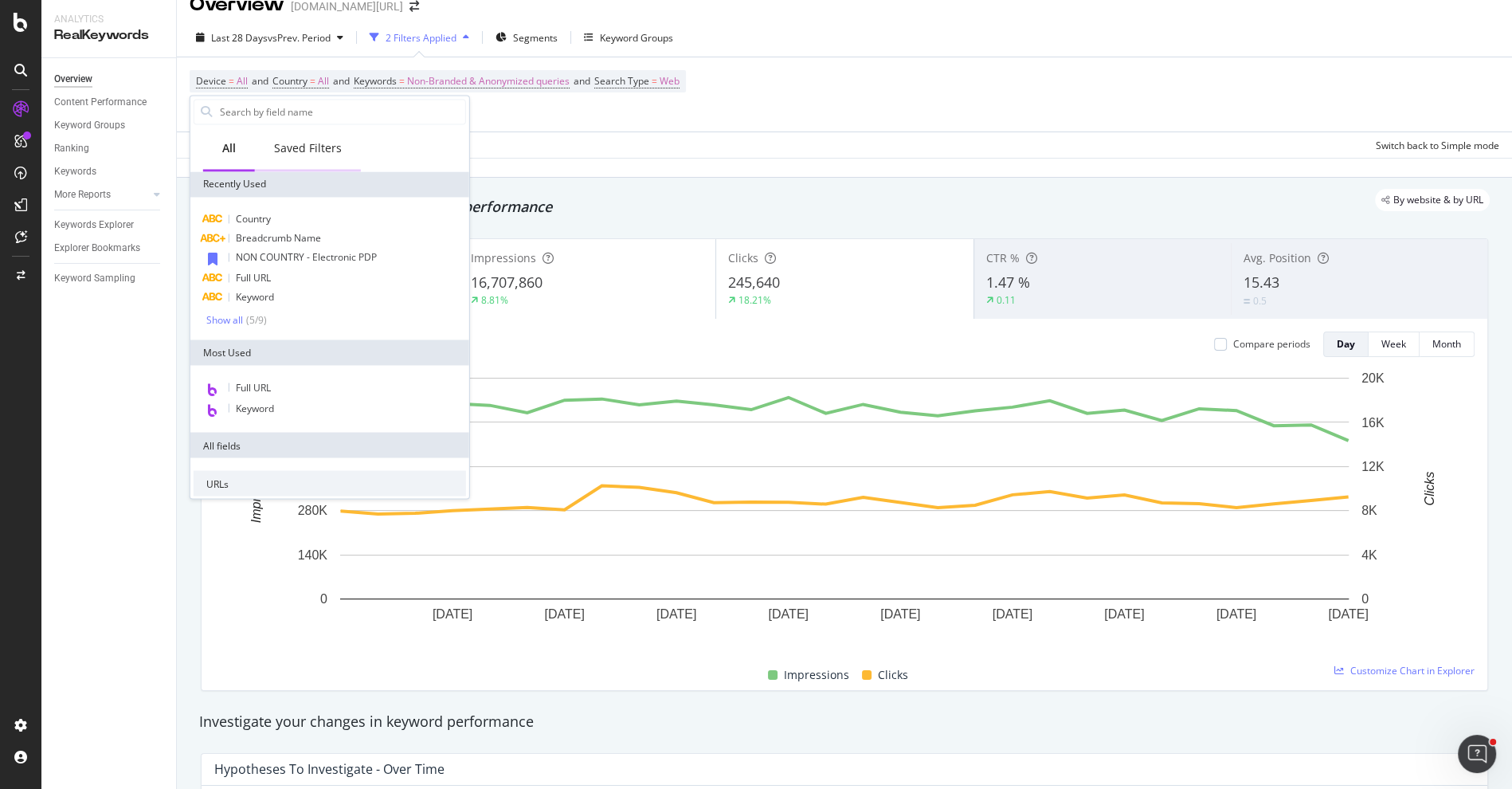
click at [306, 152] on div "Saved Filters" at bounding box center [307, 149] width 68 height 16
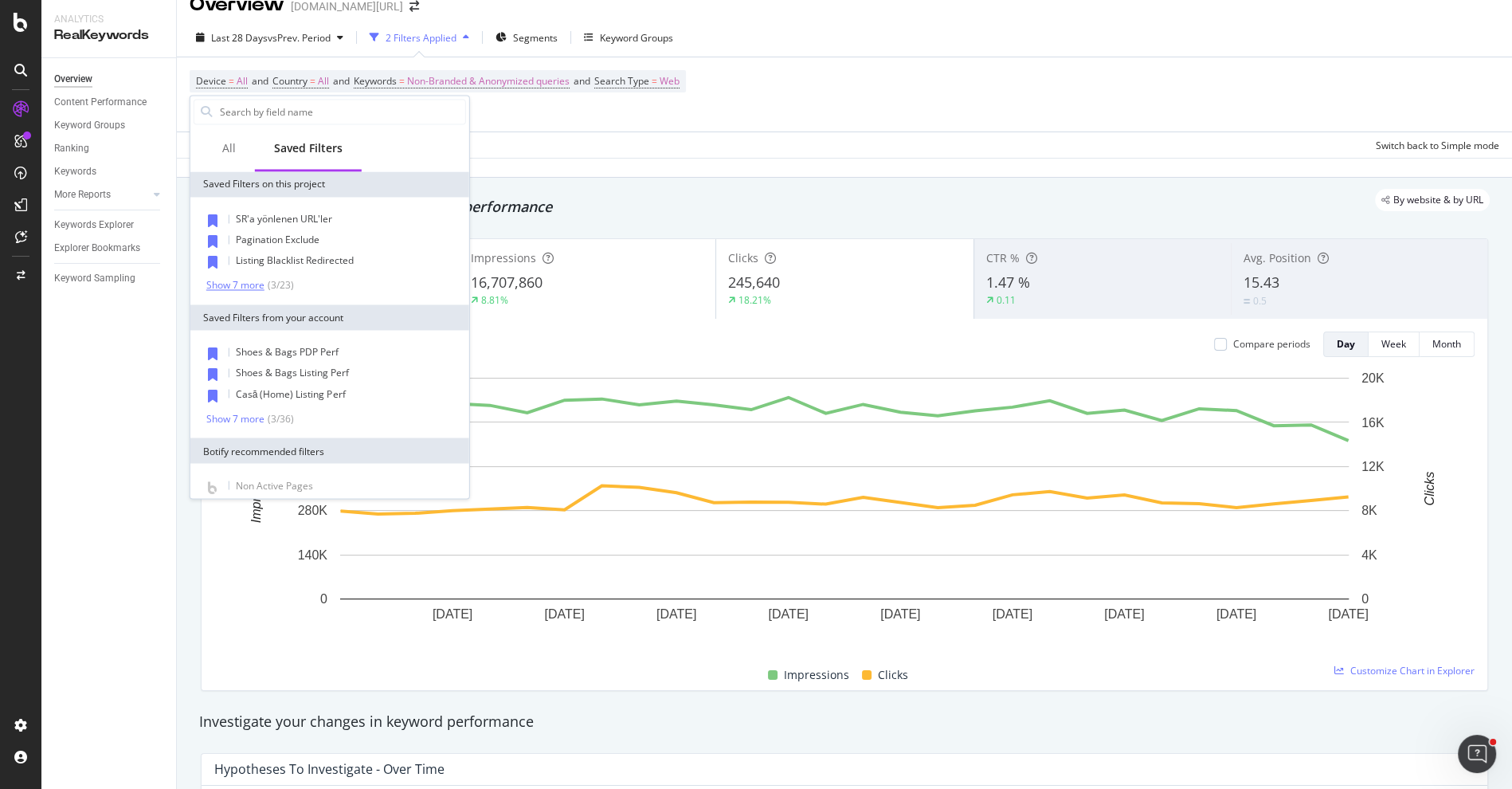
click at [241, 283] on div "Show 7 more" at bounding box center [236, 286] width 58 height 11
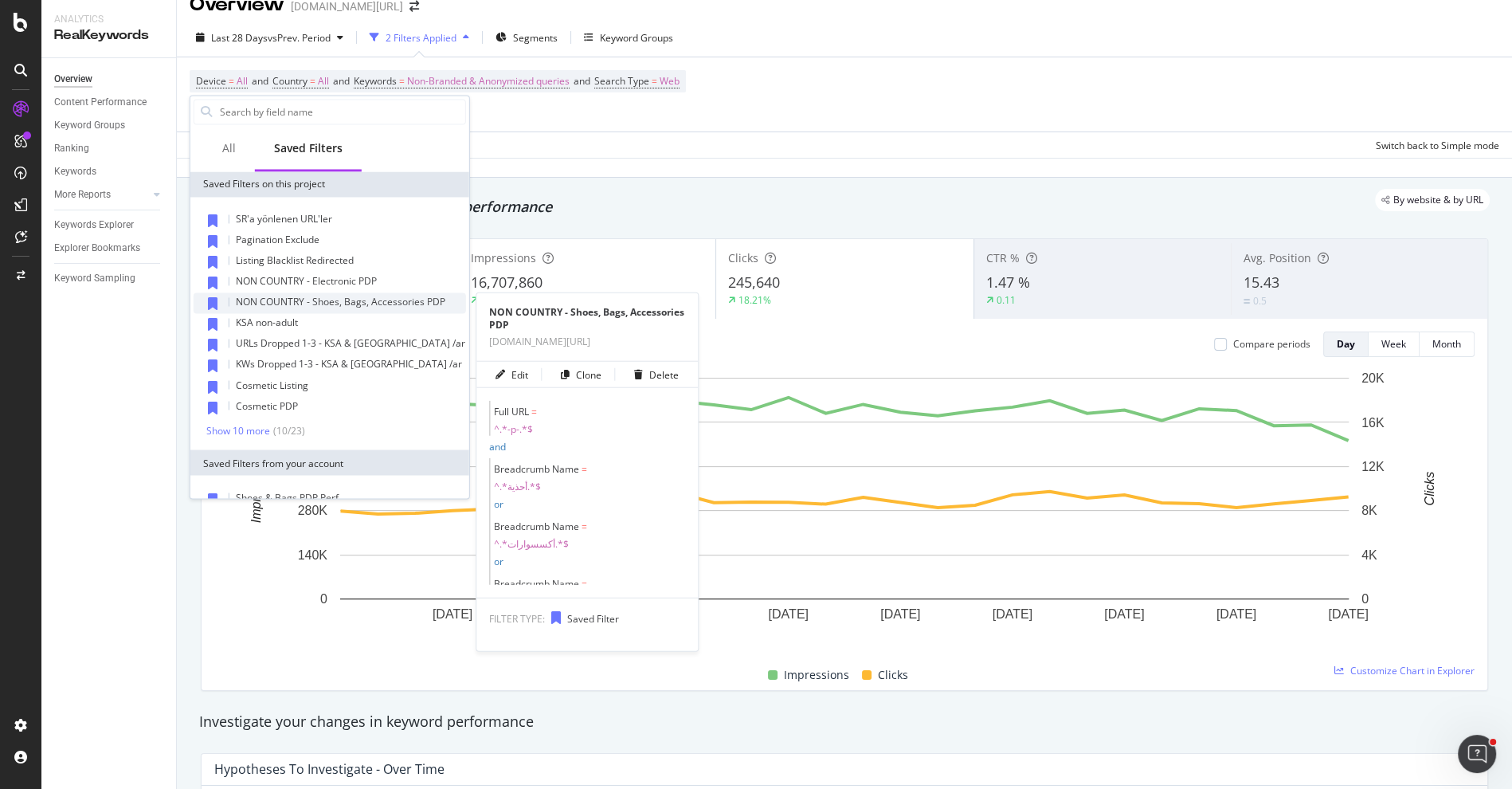
click at [342, 307] on div "NON COUNTRY - Shoes, Bags, Accessories PDP" at bounding box center [340, 302] width 209 height 13
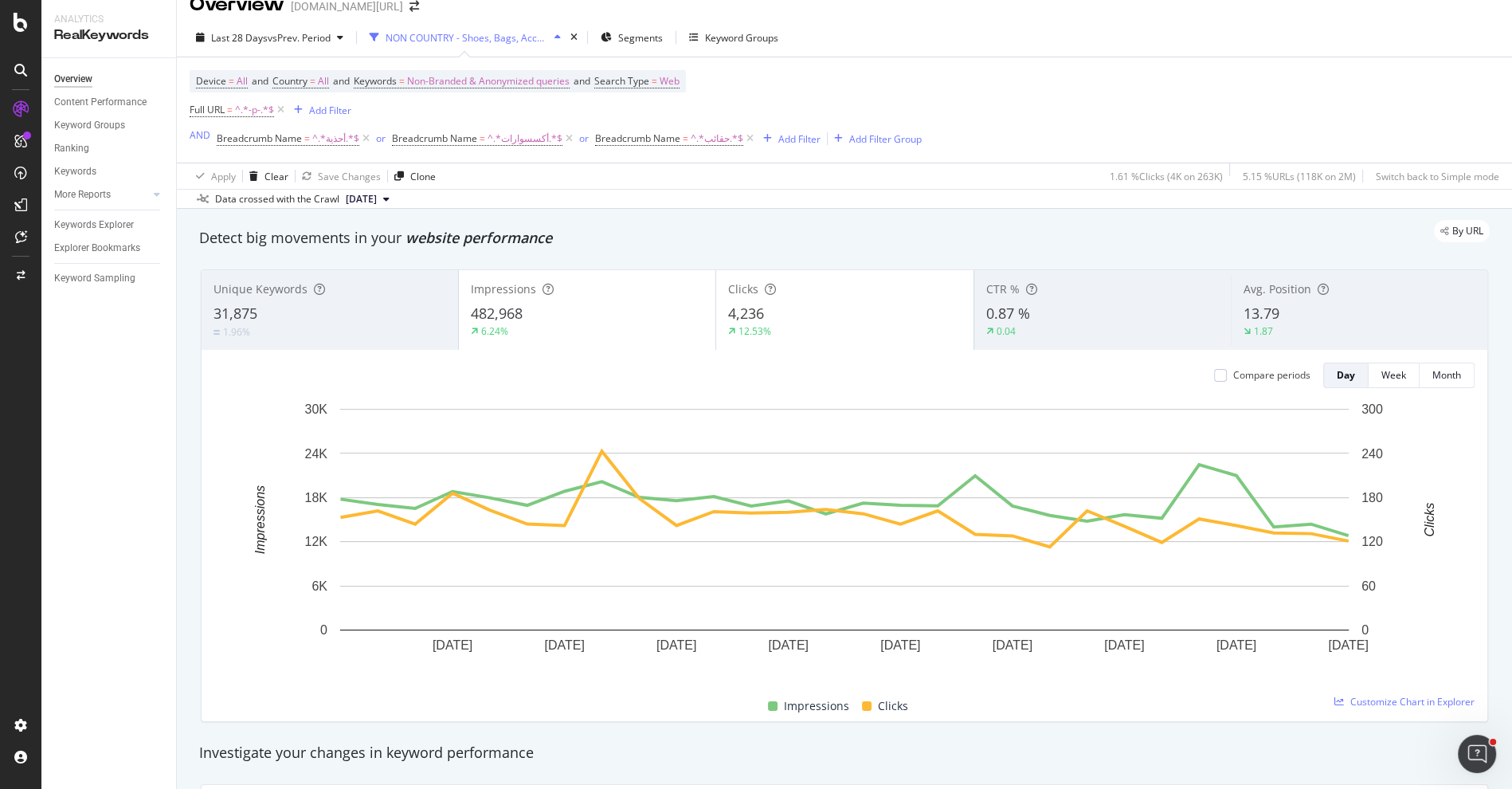
drag, startPoint x: 282, startPoint y: 109, endPoint x: 662, endPoint y: 7, distance: 393.5
click at [282, 109] on icon at bounding box center [280, 111] width 14 height 16
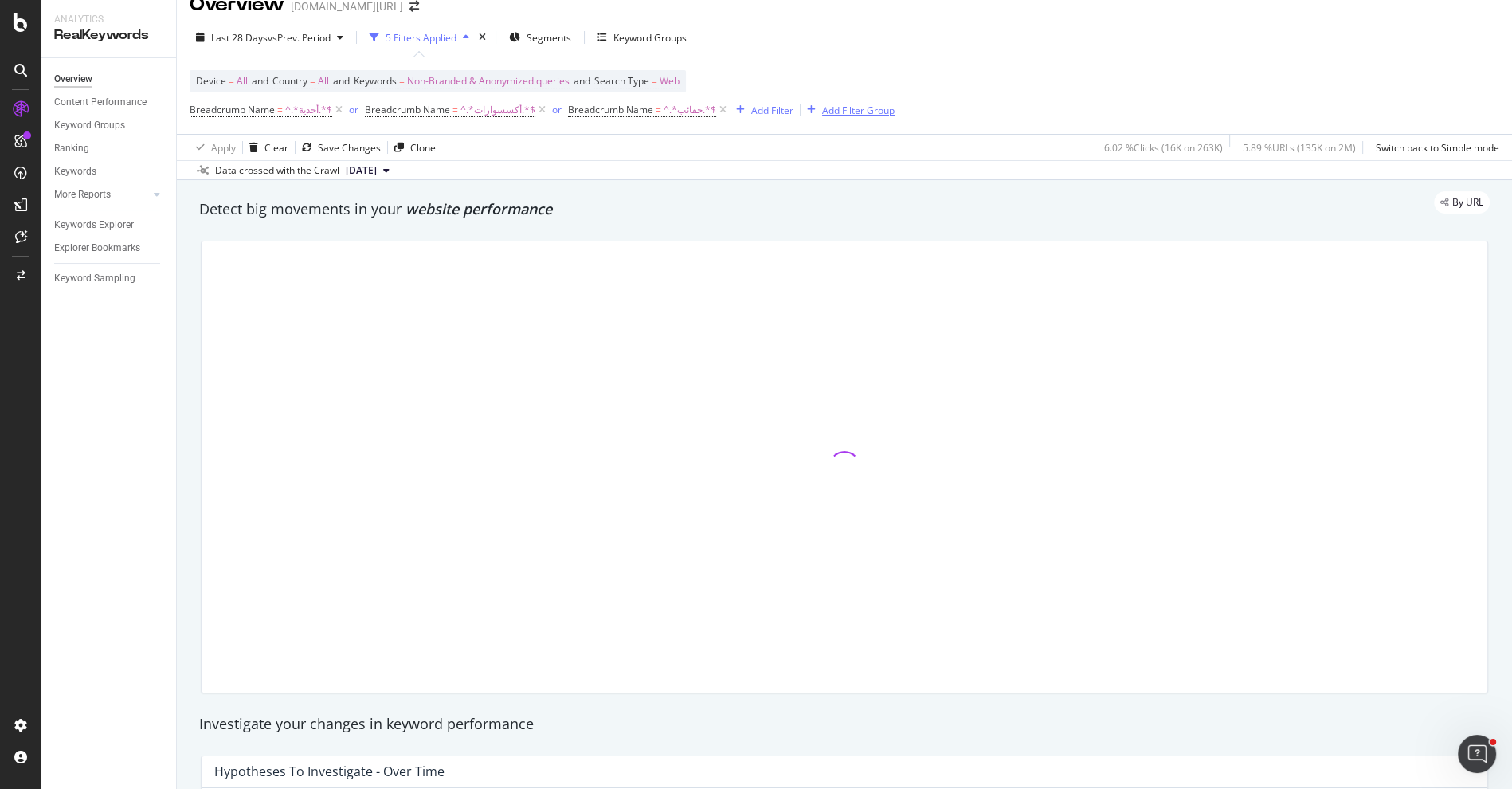
click at [827, 115] on div "Add Filter Group" at bounding box center [858, 110] width 73 height 14
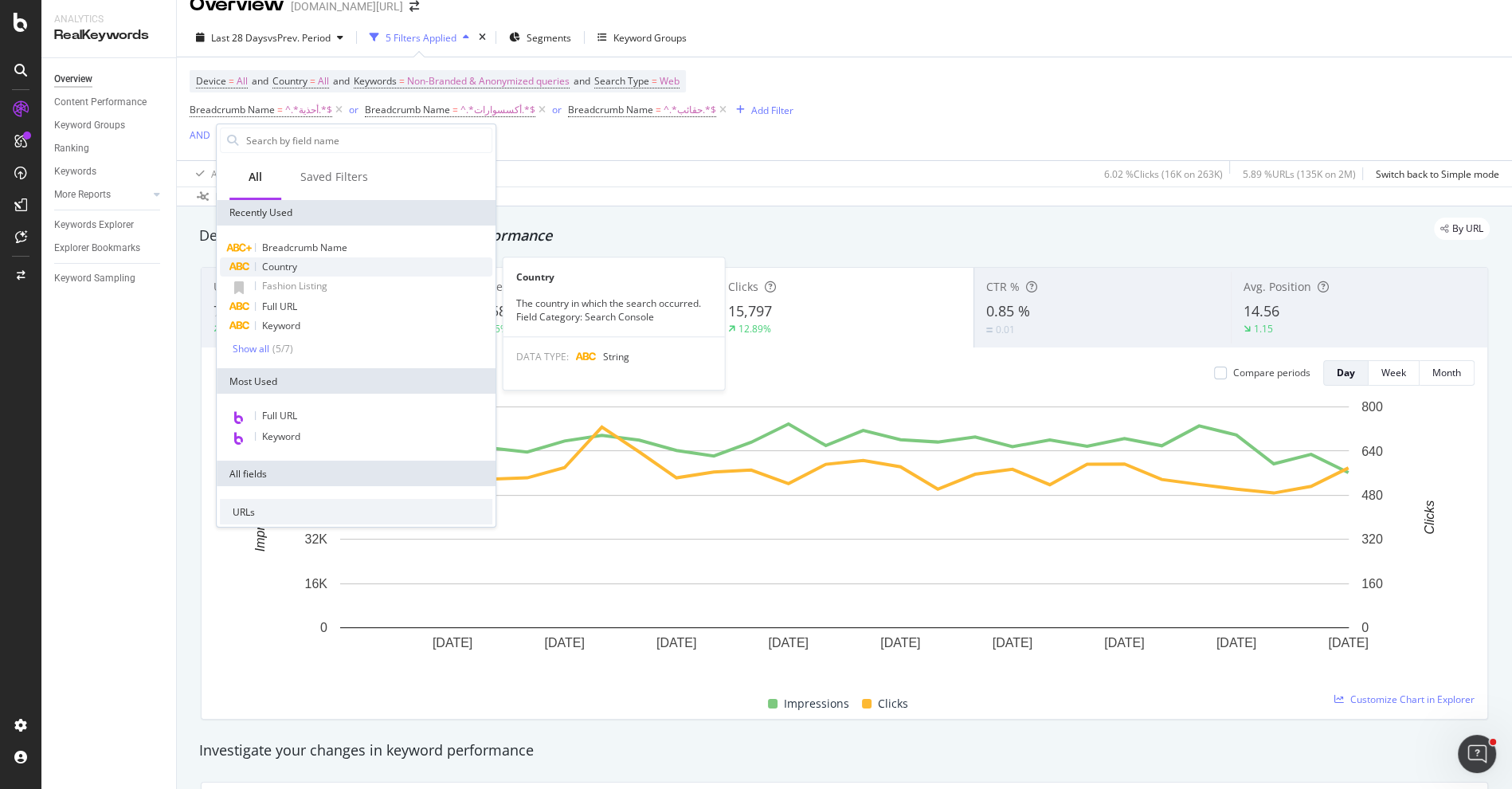
click at [308, 265] on div "Country" at bounding box center [356, 267] width 273 height 19
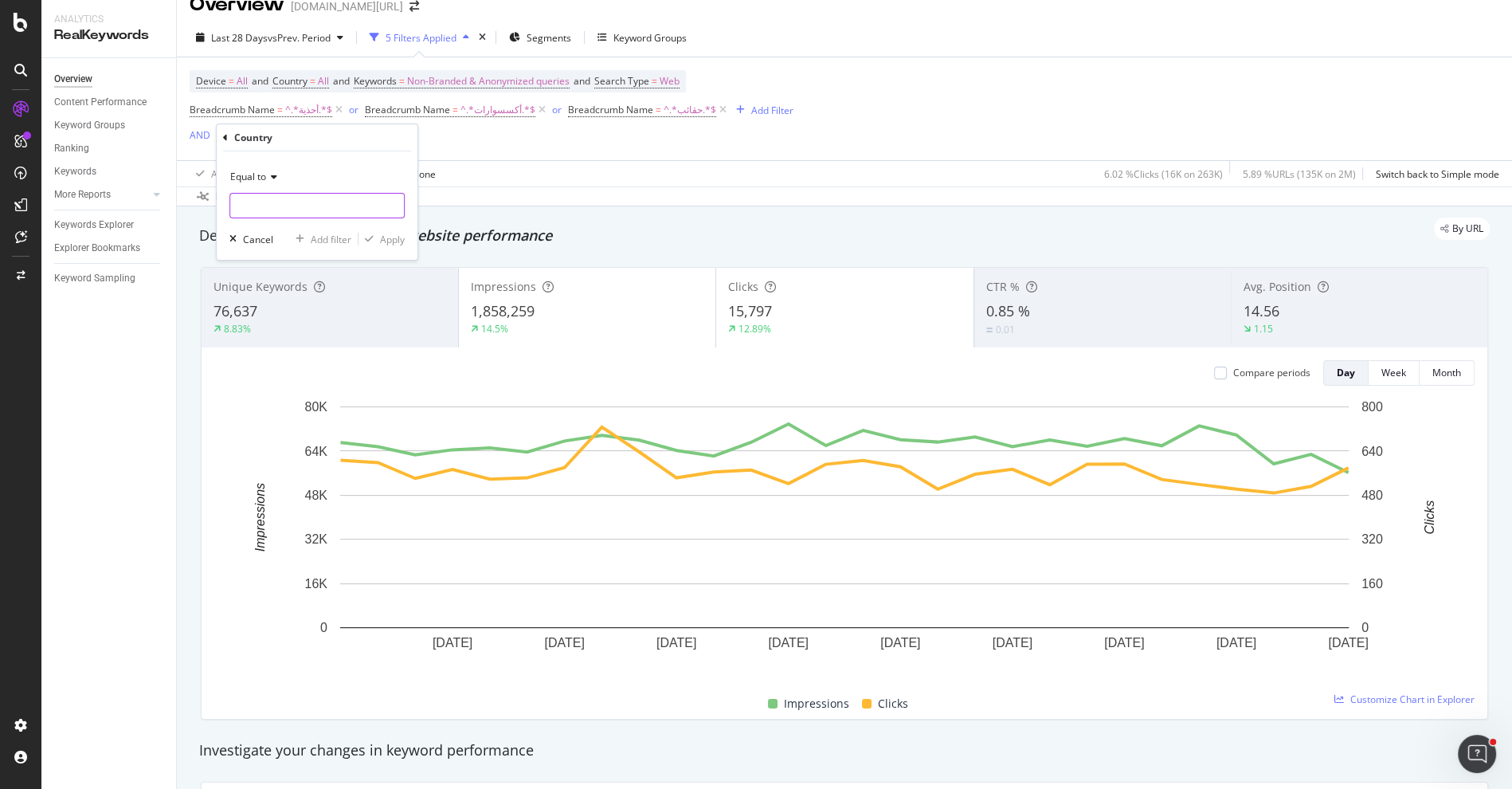
click at [268, 198] on input "text" at bounding box center [317, 206] width 174 height 25
type input "[GEOGRAPHIC_DATA]"
click at [272, 220] on span "[GEOGRAPHIC_DATA]" at bounding box center [286, 227] width 106 height 14
drag, startPoint x: 386, startPoint y: 239, endPoint x: 935, endPoint y: 115, distance: 562.8
click at [387, 239] on div "Apply" at bounding box center [392, 239] width 24 height 14
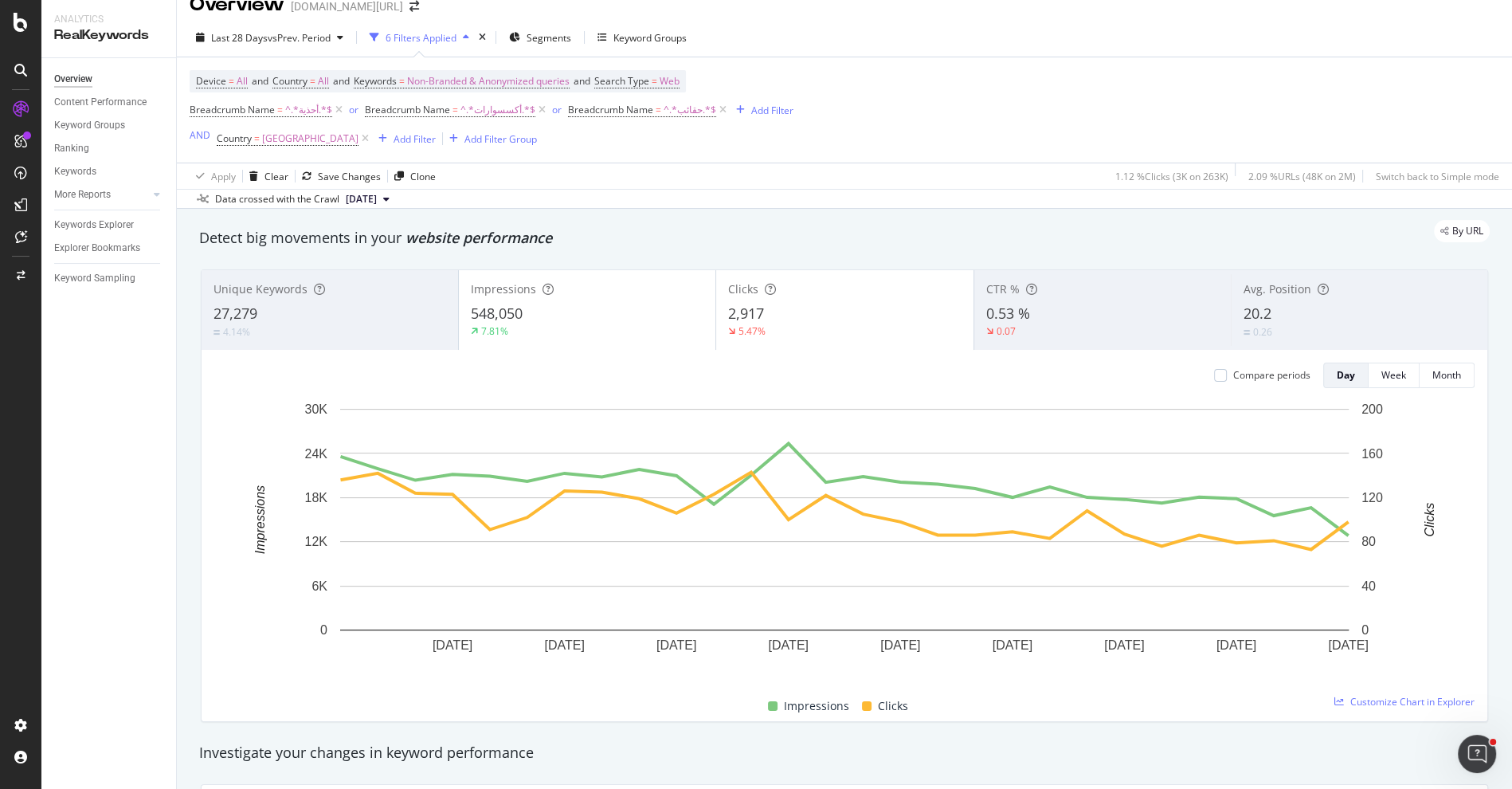
click at [436, 35] on div "6 Filters Applied" at bounding box center [421, 37] width 71 height 14
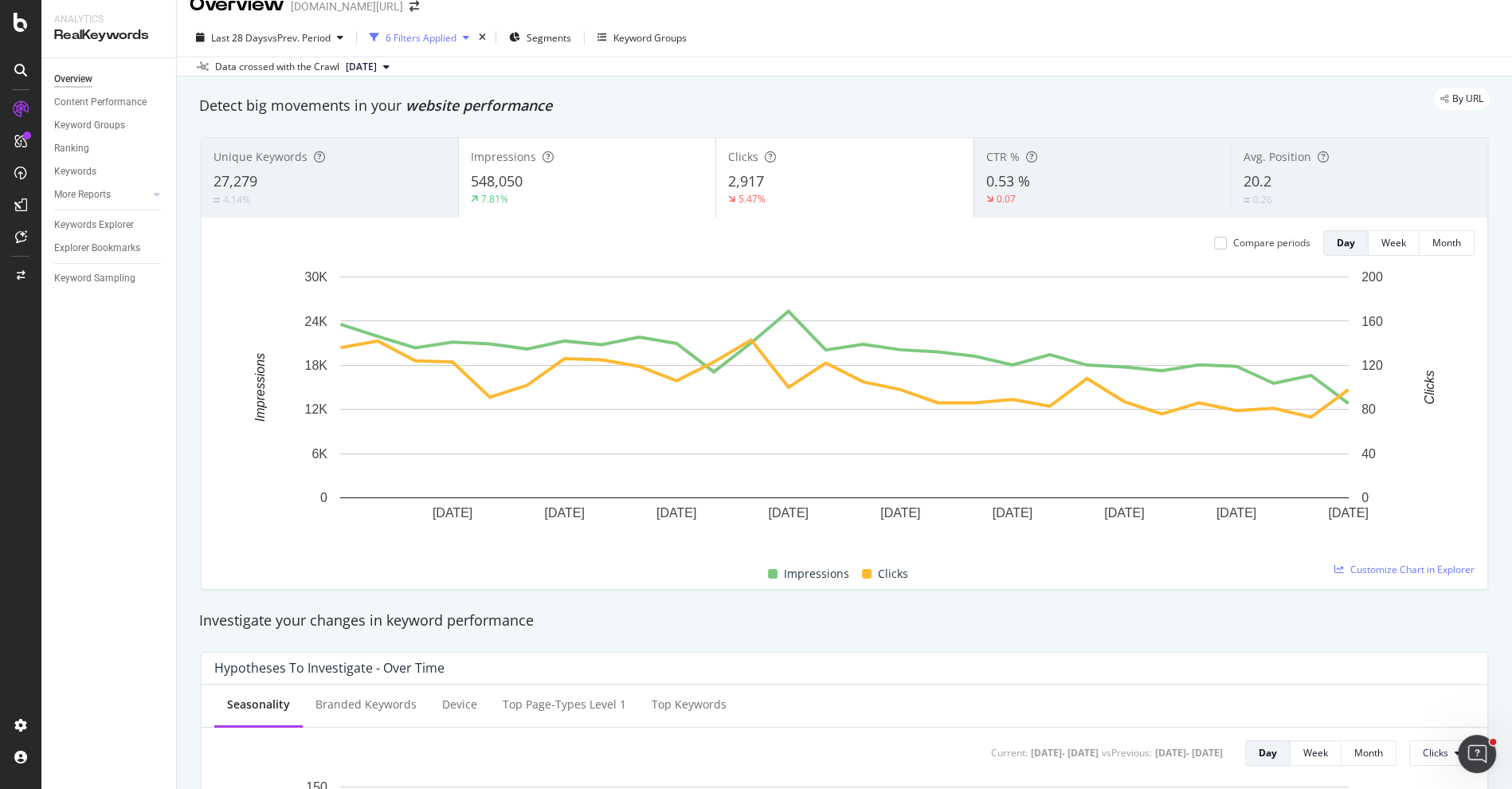
click at [435, 35] on div "6 Filters Applied" at bounding box center [421, 37] width 71 height 14
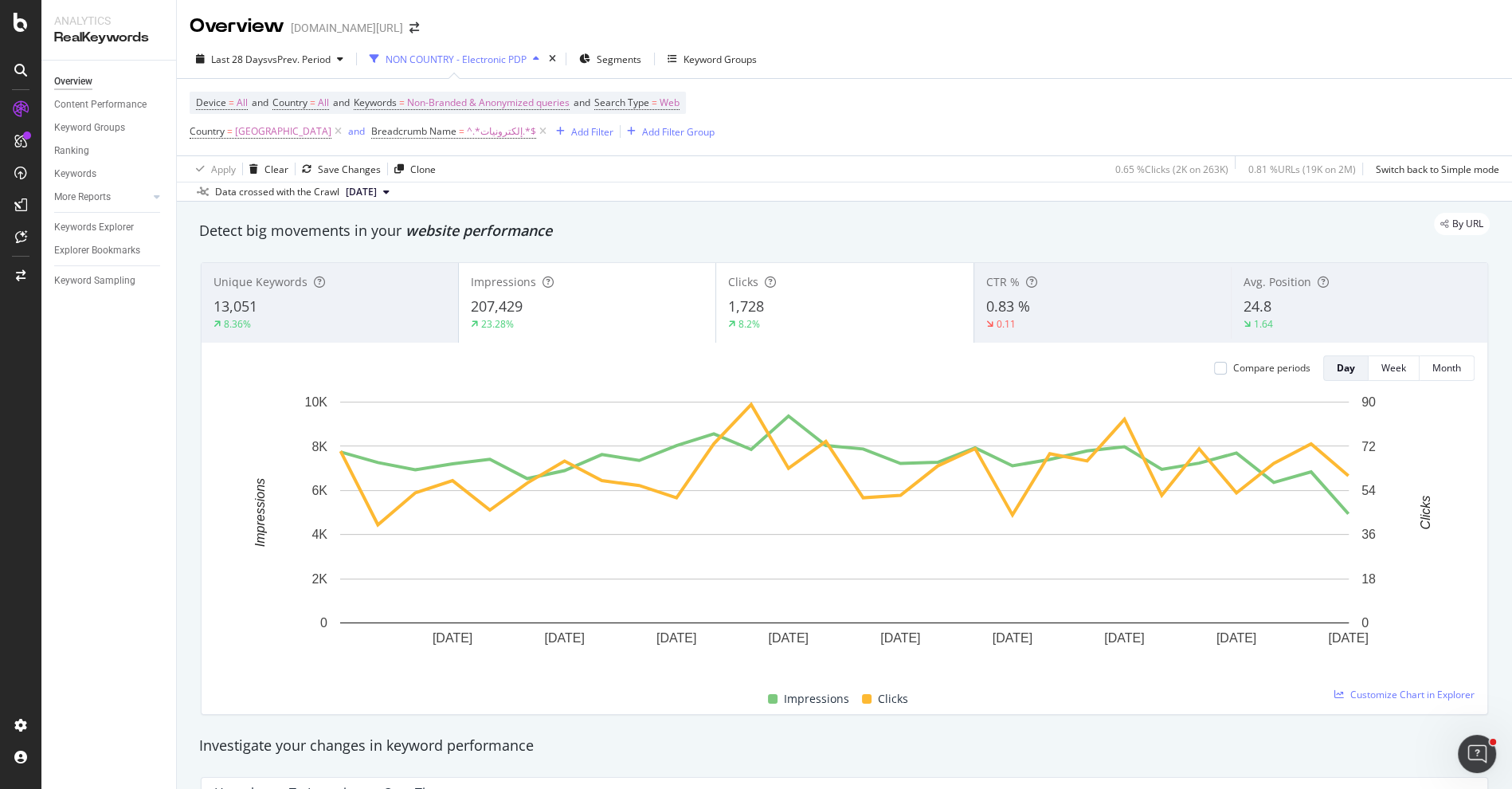
click at [372, 139] on span "Breadcrumb Name = ^.*إلكترونيات.*$" at bounding box center [460, 132] width 179 height 23
click at [489, 157] on div "Apply Clear Save Changes Clone 0.65 % Clicks ( 2K on 263K ) 0.81 % URLs ( 19K o…" at bounding box center [844, 168] width 1335 height 26
click at [540, 195] on div "Data crossed with the Crawl 2025 Sep. 12th" at bounding box center [844, 190] width 1335 height 19
click at [634, 195] on div "Data crossed with the Crawl 2025 Sep. 12th" at bounding box center [844, 190] width 1335 height 19
click at [521, 180] on div "Apply Clear Save Changes Clone 0.65 % Clicks ( 2K on 263K ) 0.81 % URLs ( 19K o…" at bounding box center [844, 168] width 1335 height 26
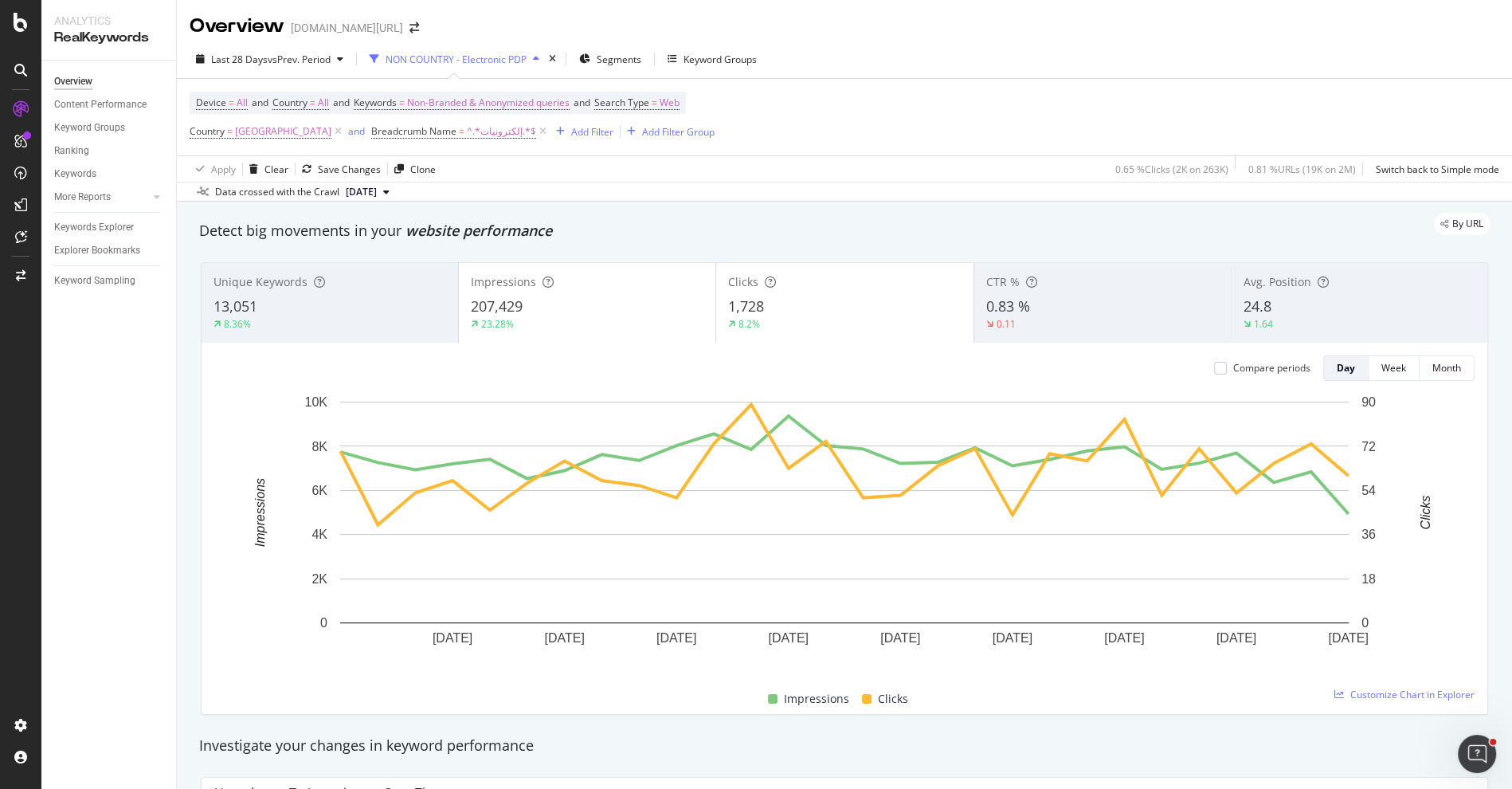
click at [537, 137] on icon at bounding box center [543, 132] width 14 height 16
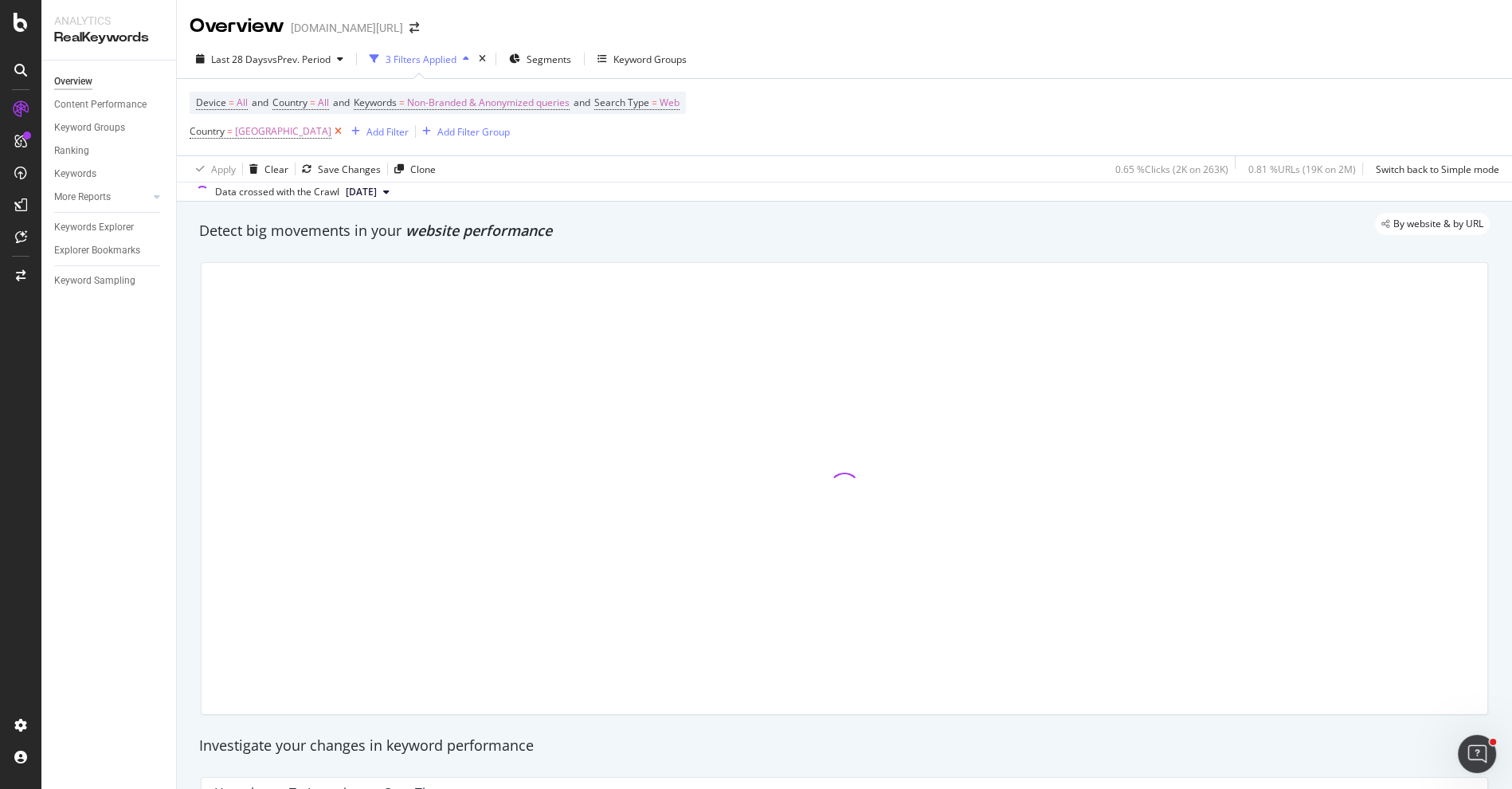
click at [332, 128] on icon at bounding box center [338, 132] width 14 height 16
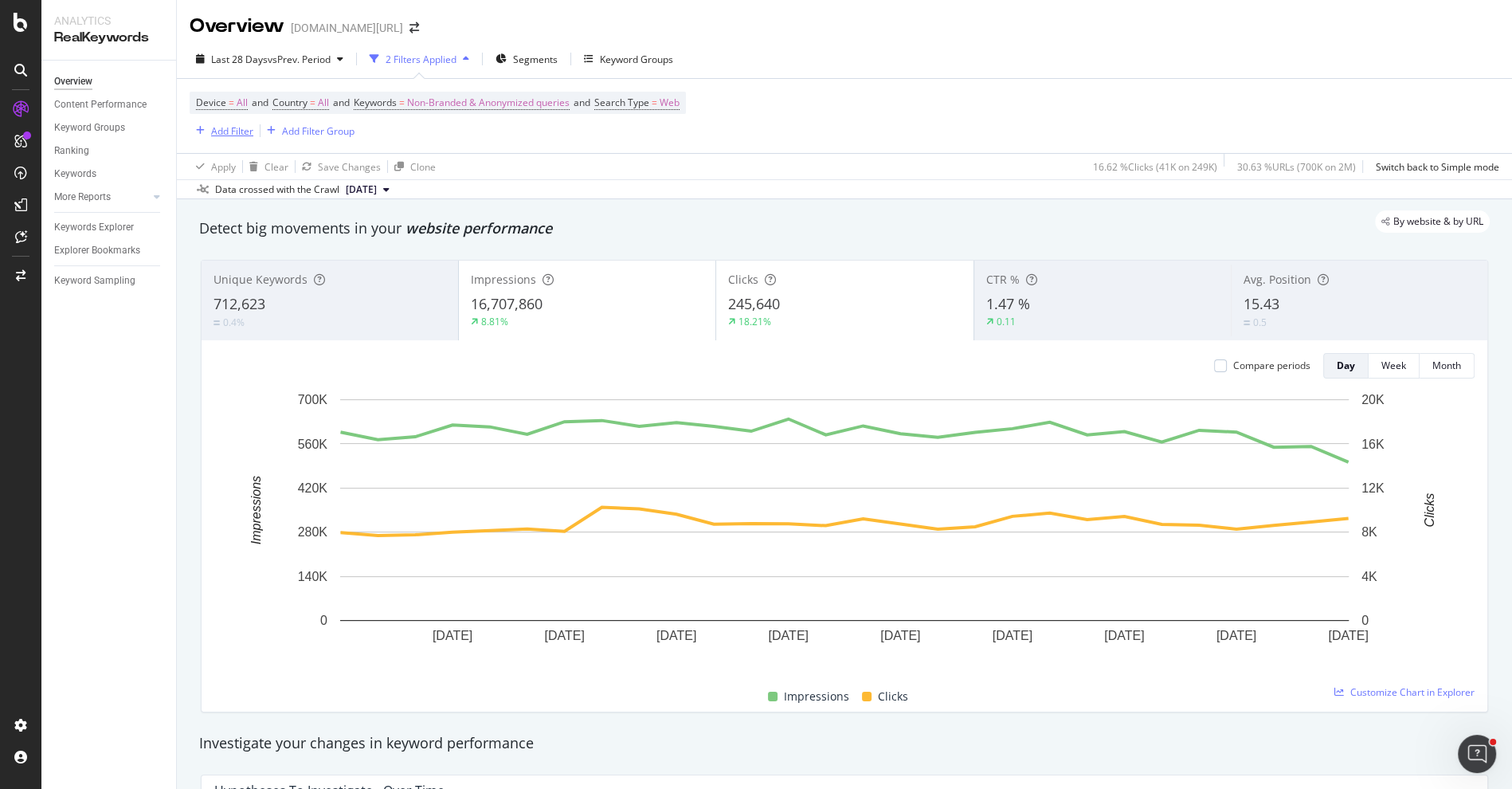
click at [237, 133] on div "Add Filter" at bounding box center [232, 131] width 43 height 14
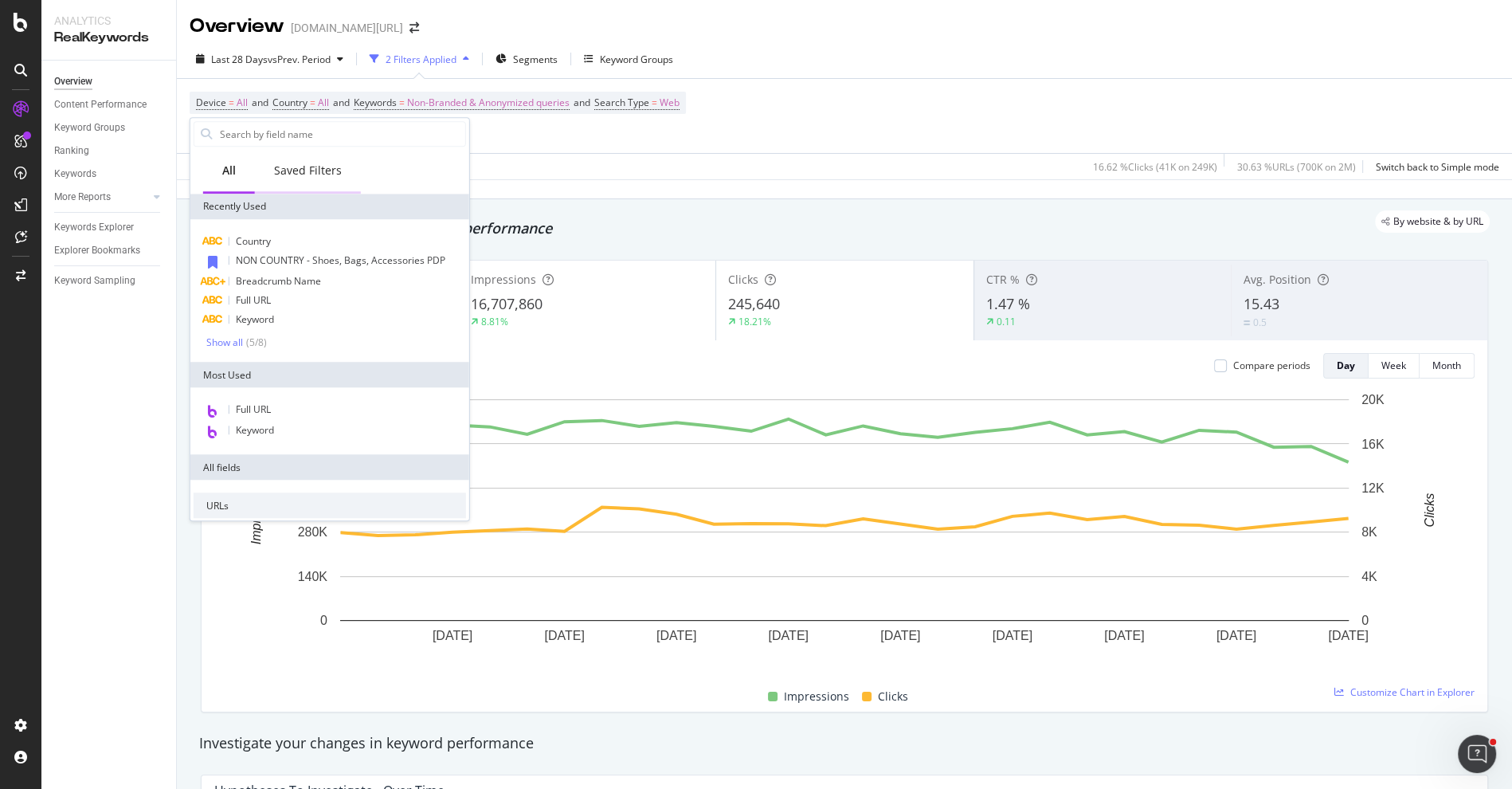
click at [292, 172] on div "Saved Filters" at bounding box center [307, 170] width 68 height 16
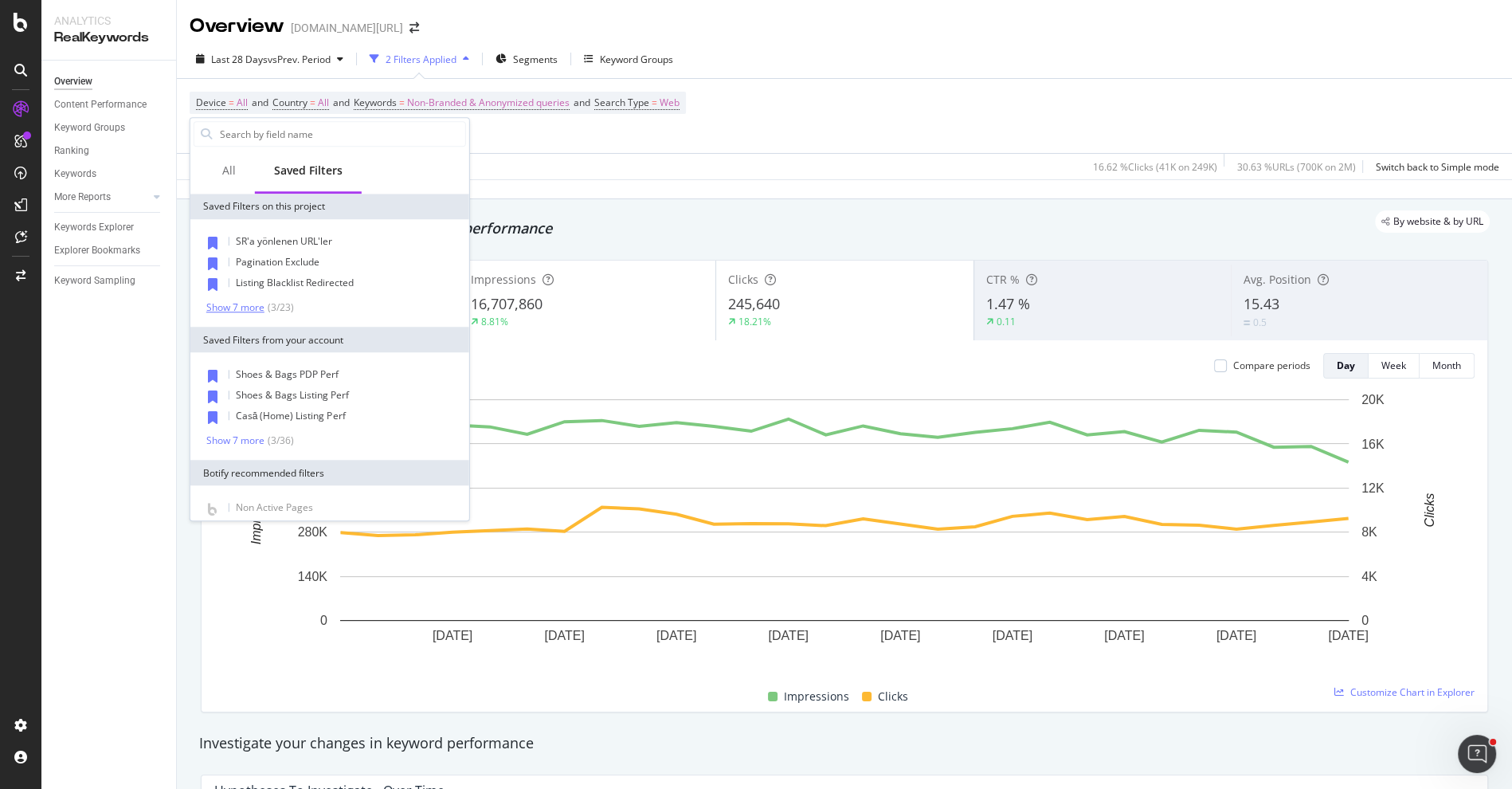
click at [245, 308] on div "Show 7 more" at bounding box center [236, 307] width 58 height 11
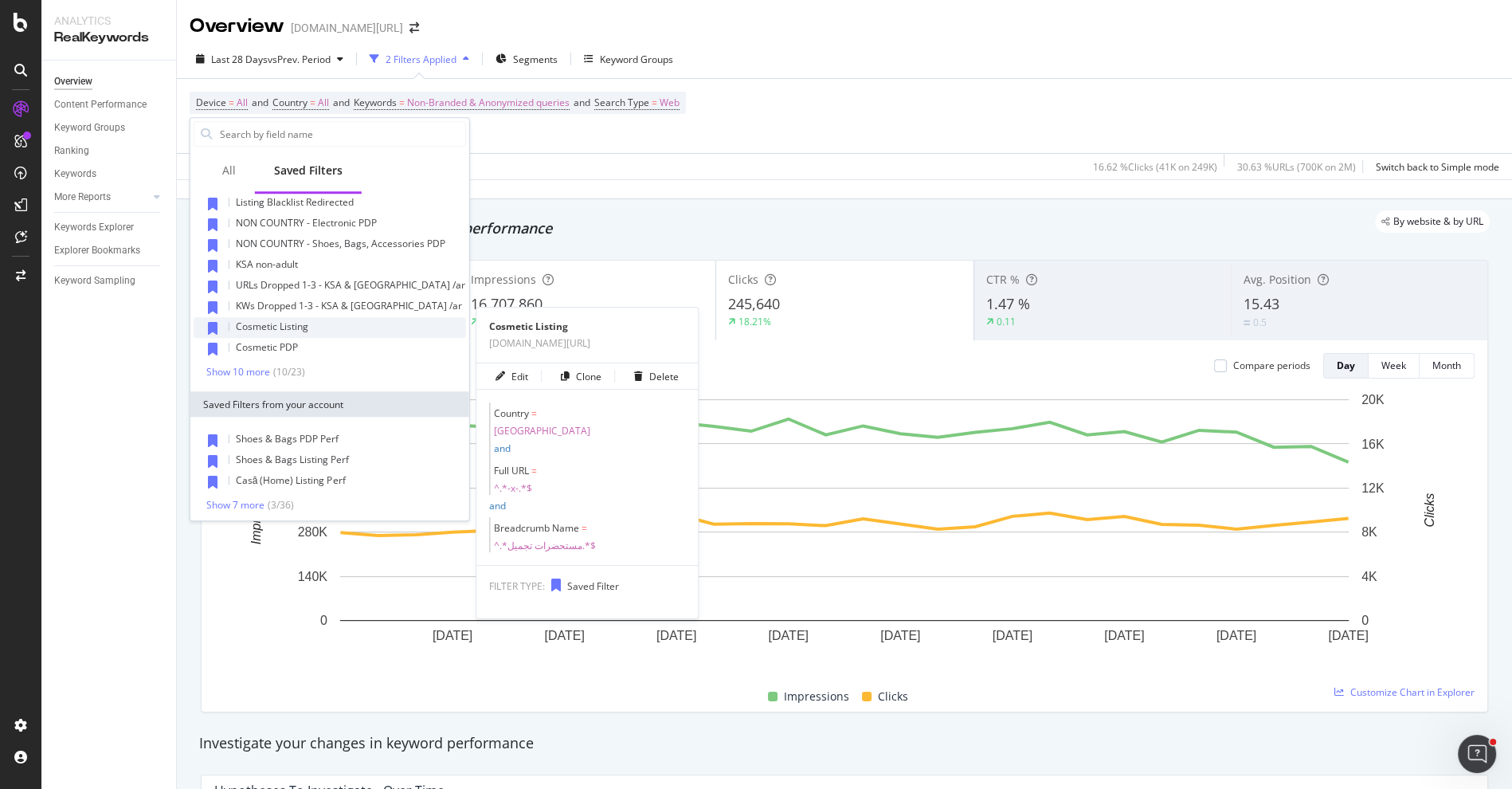
scroll to position [89, 0]
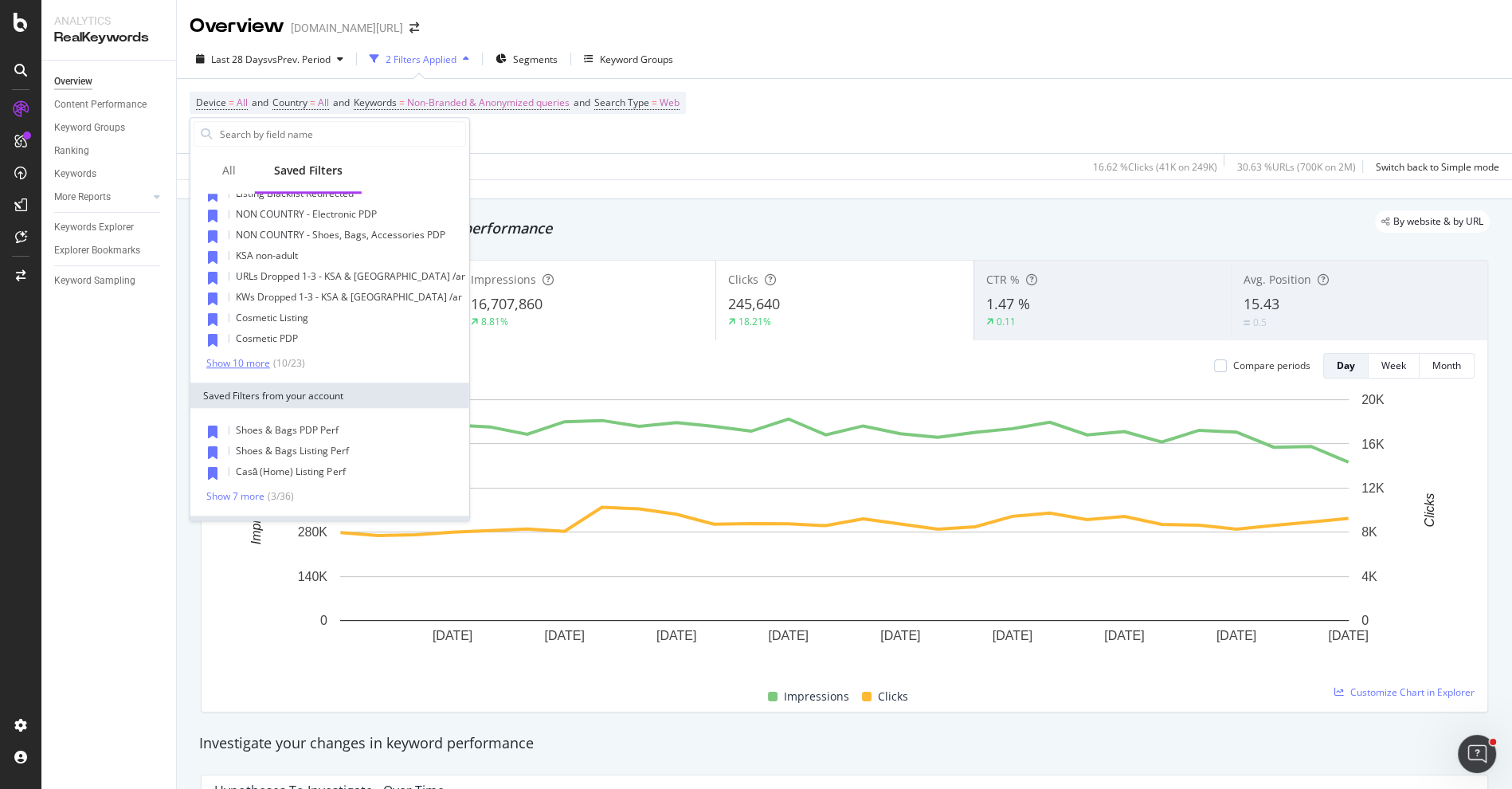
click at [265, 362] on div "Show 10 more" at bounding box center [238, 364] width 63 height 11
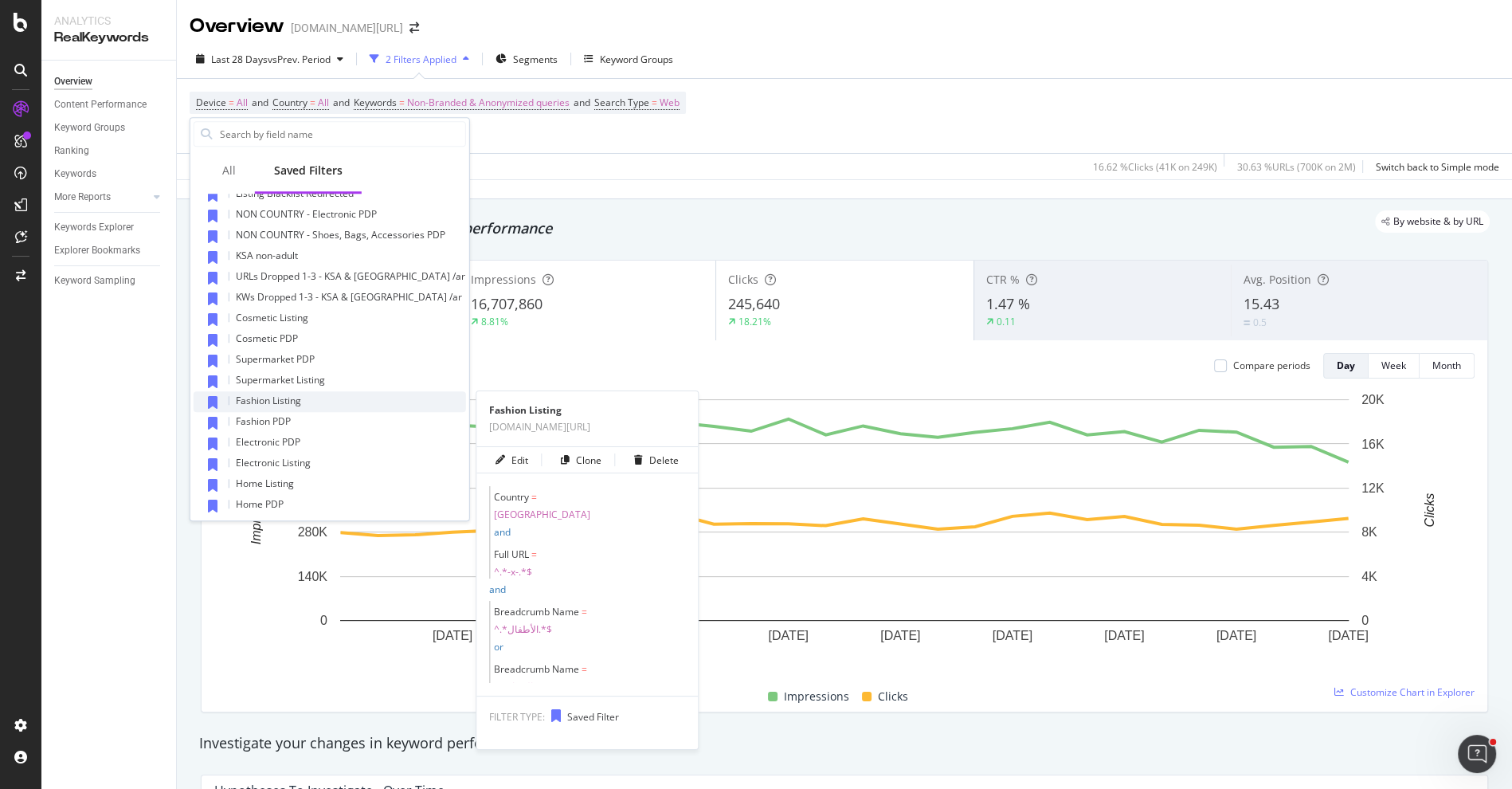
click at [326, 402] on div "Fashion Listing" at bounding box center [330, 402] width 273 height 21
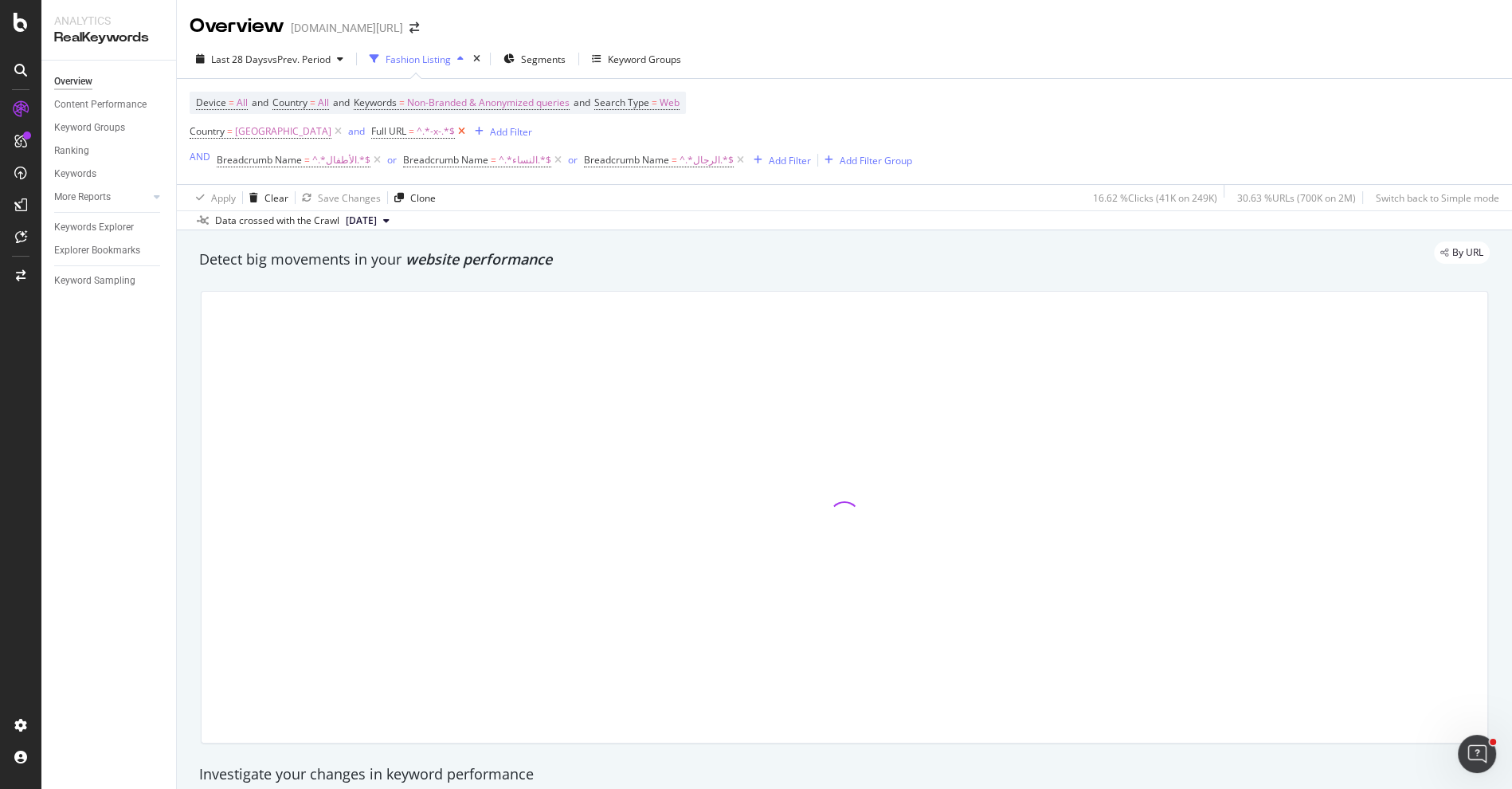
click at [455, 129] on icon at bounding box center [461, 132] width 14 height 16
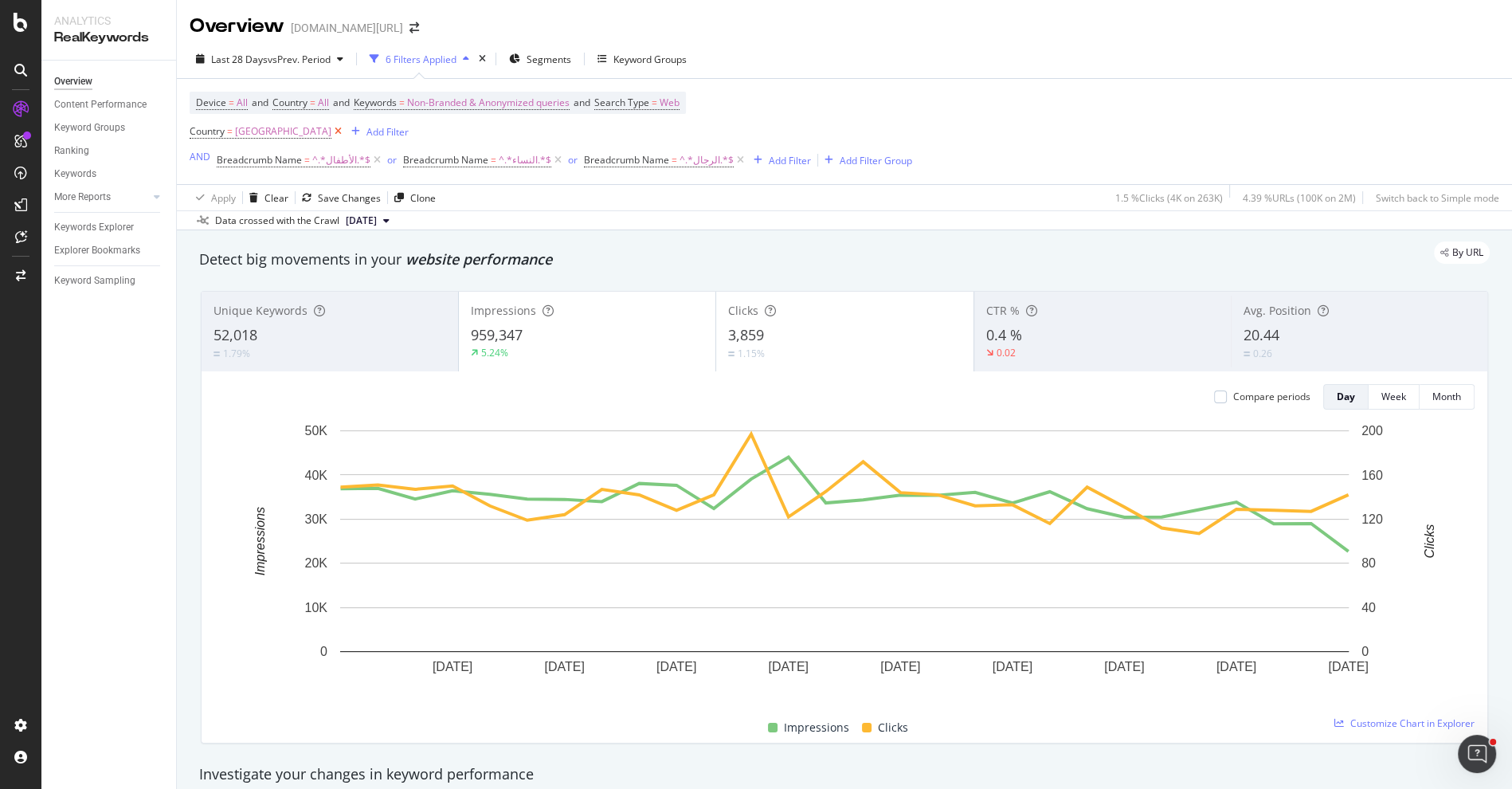
click at [332, 132] on icon at bounding box center [338, 132] width 14 height 16
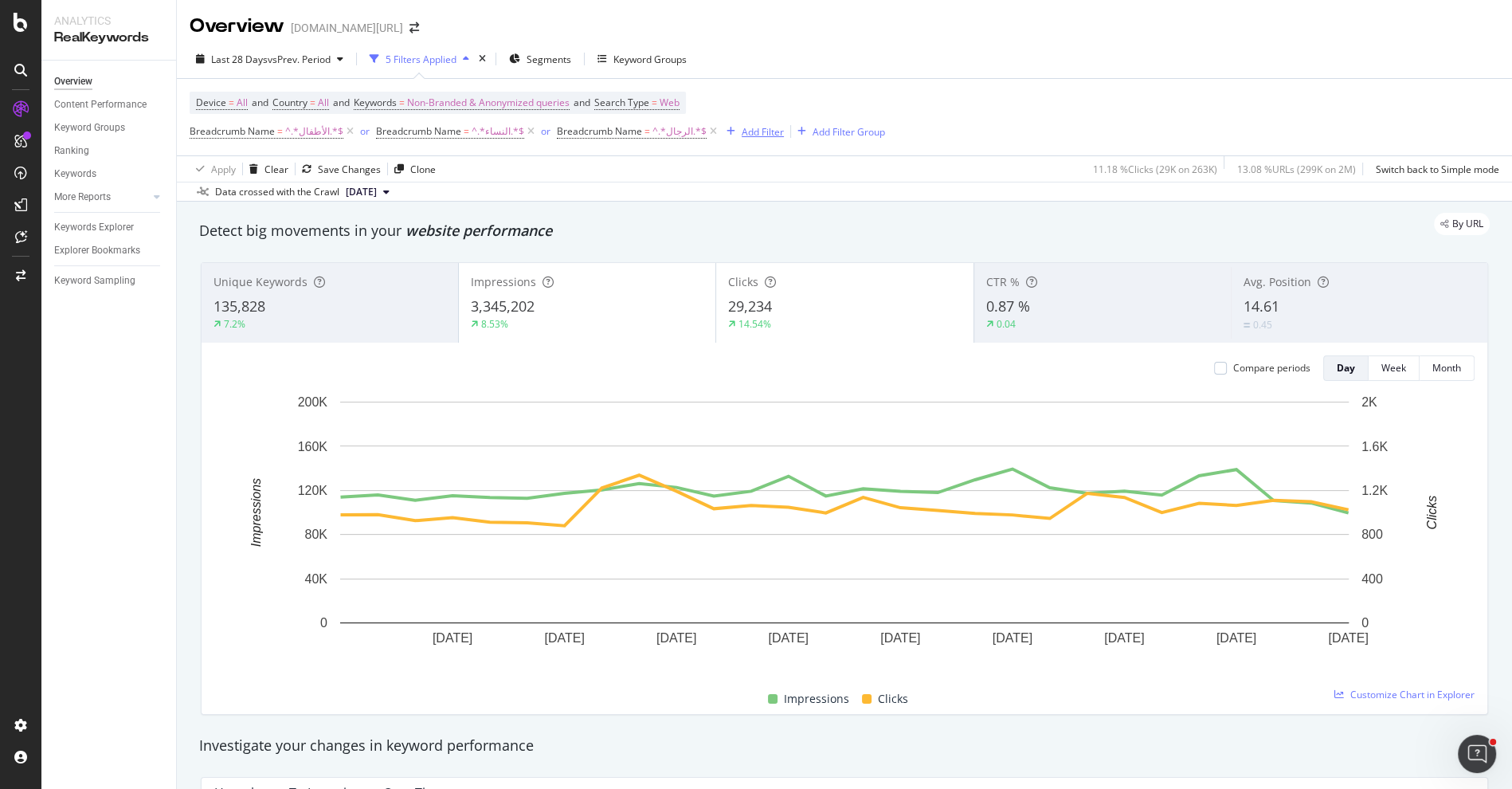
click at [751, 138] on div "Add Filter" at bounding box center [762, 132] width 43 height 14
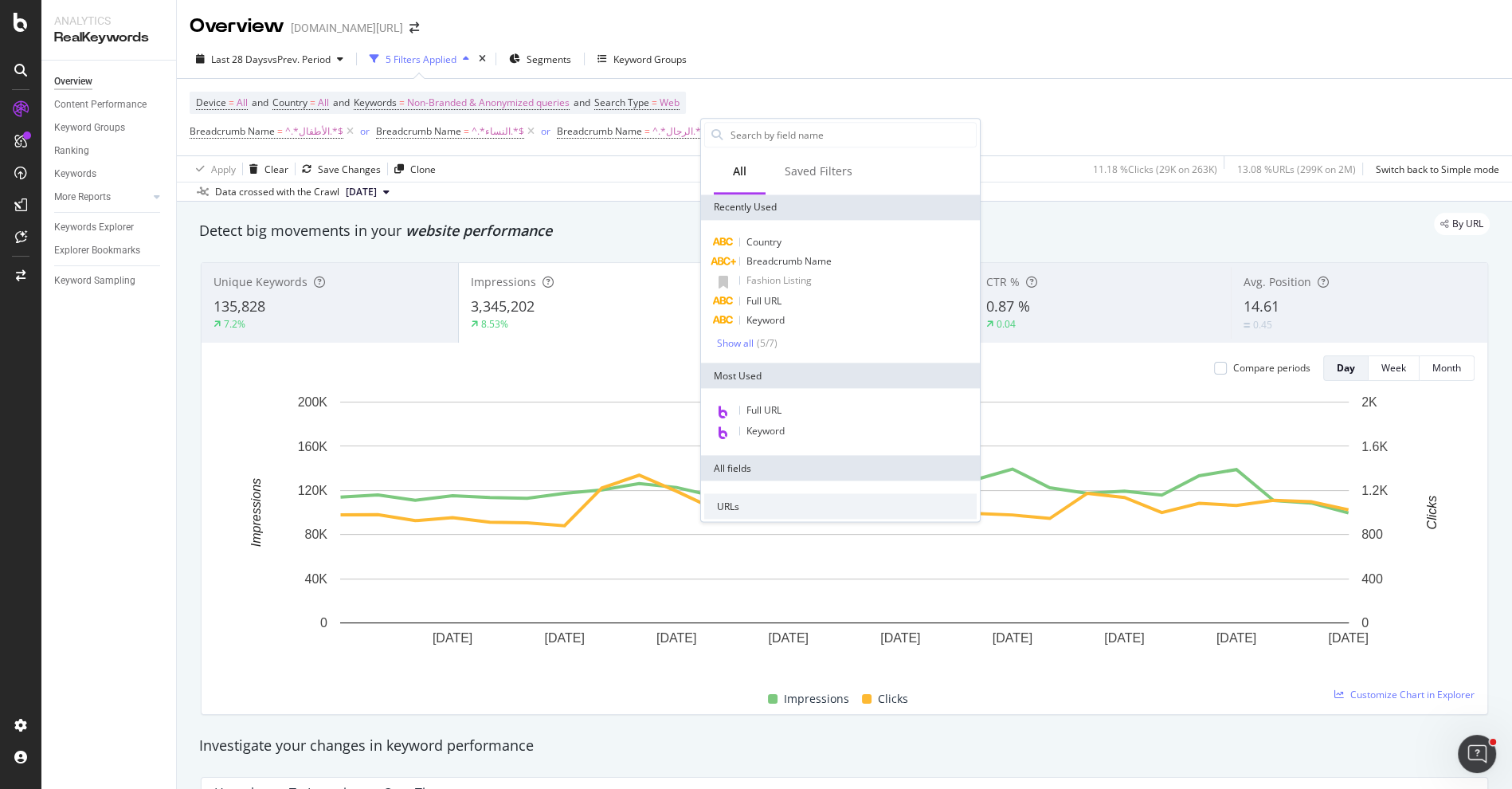
click at [667, 189] on div "Data crossed with the Crawl 2025 Sep. 12th" at bounding box center [844, 190] width 1335 height 19
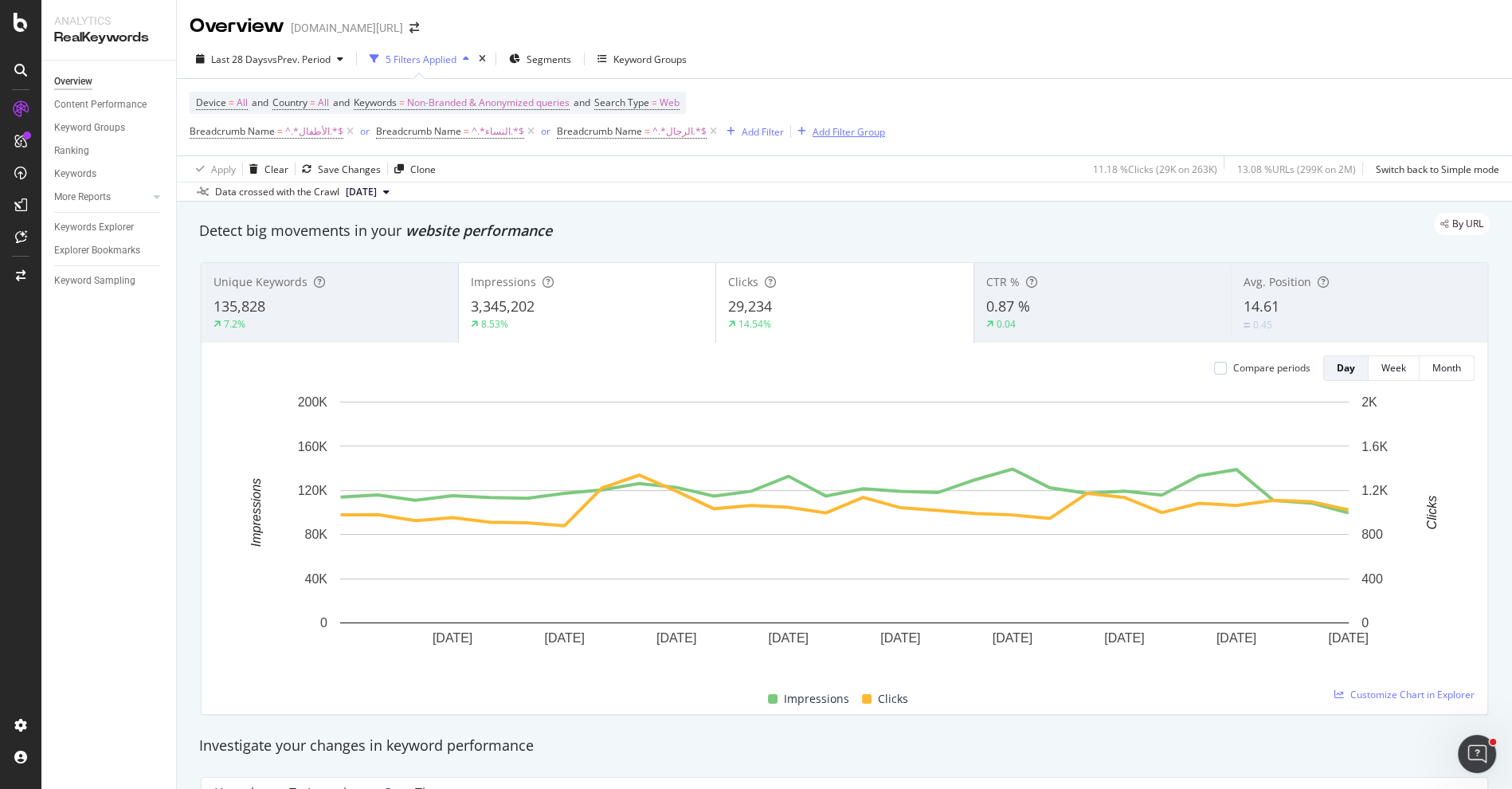
click at [809, 140] on div "Add Filter Group" at bounding box center [838, 131] width 94 height 17
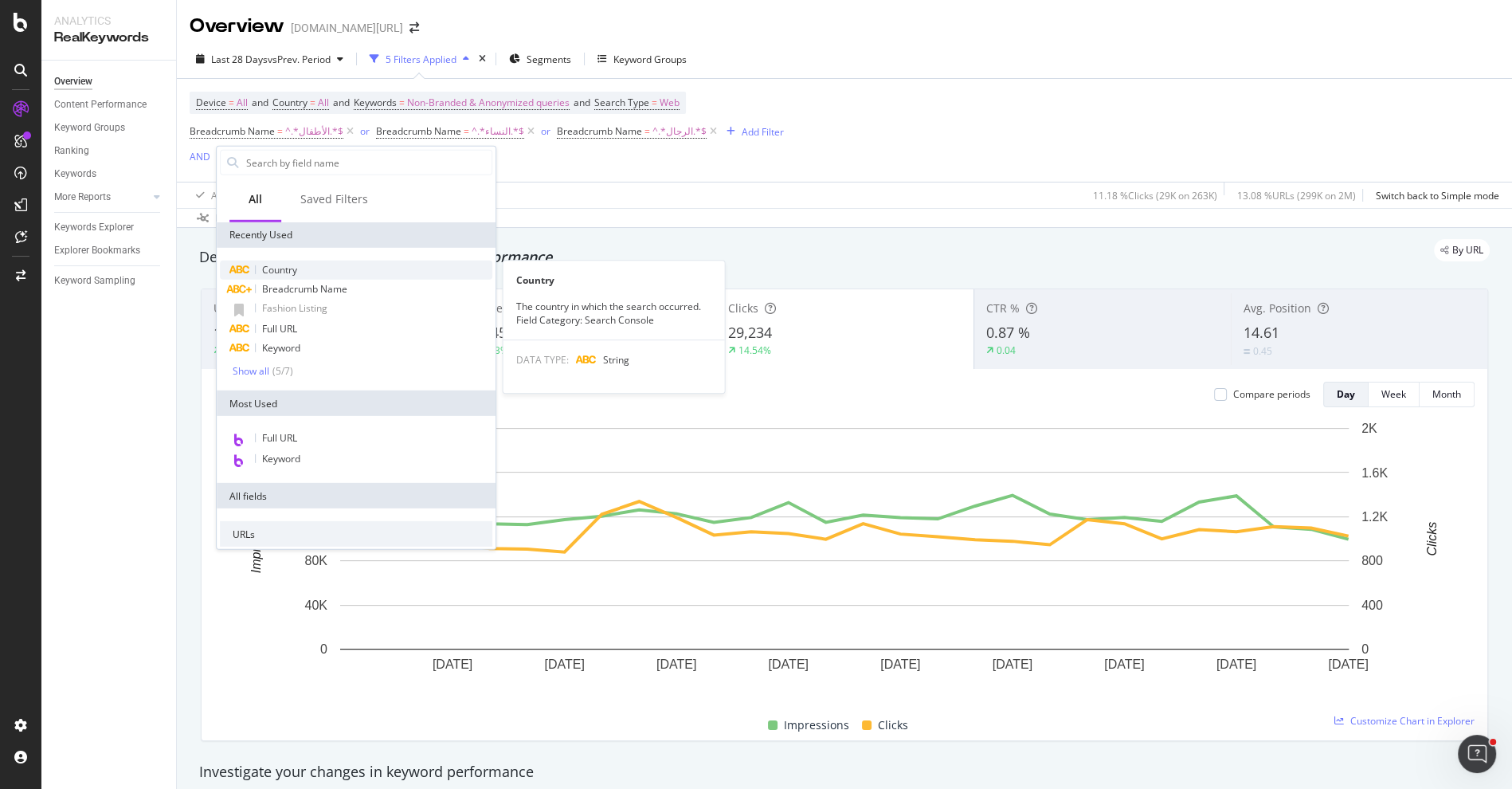
click at [359, 271] on div "Country" at bounding box center [356, 269] width 273 height 19
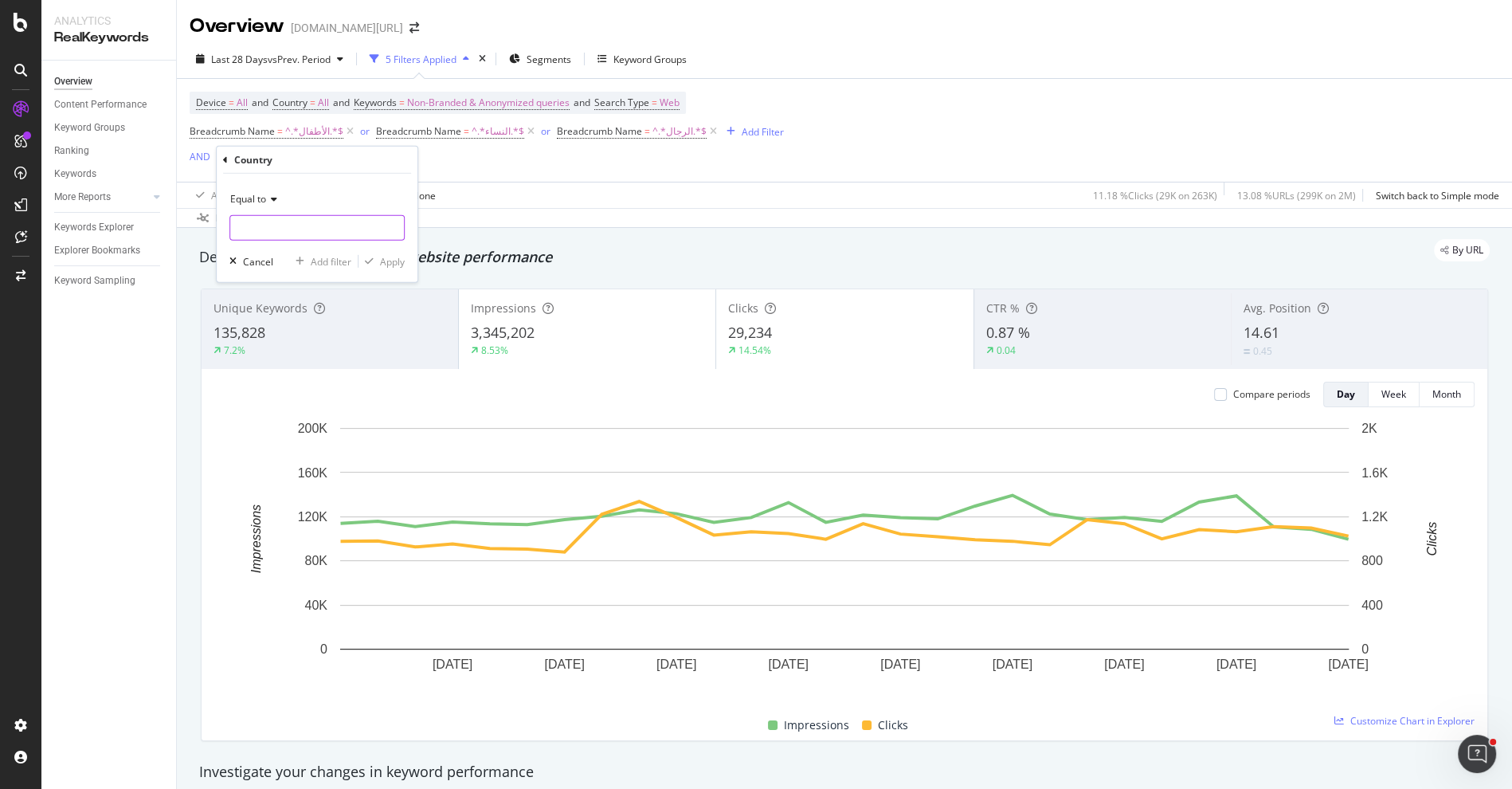
click at [309, 217] on input "text" at bounding box center [317, 228] width 174 height 25
type input "[GEOGRAPHIC_DATA]"
click at [293, 250] on span "[GEOGRAPHIC_DATA]" at bounding box center [286, 248] width 106 height 14
click at [383, 250] on div "Equal to Saudi Arabia sau Cancel Add filter Apply" at bounding box center [317, 229] width 201 height 109
click at [386, 261] on div "Apply" at bounding box center [392, 260] width 24 height 14
